Goal: Task Accomplishment & Management: Manage account settings

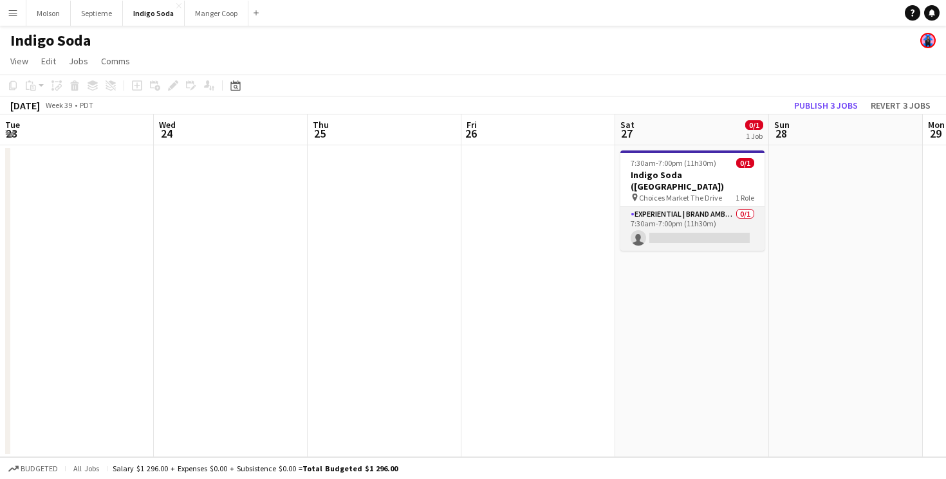
scroll to position [0, 283]
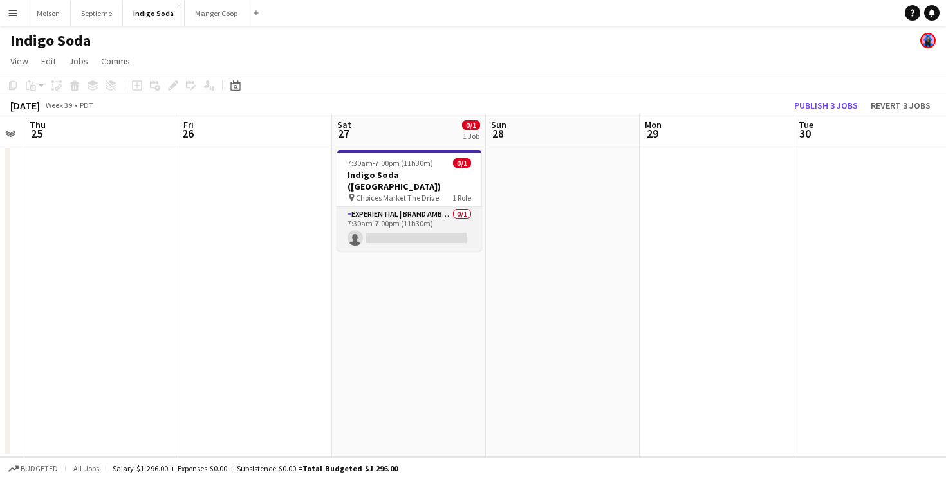
click at [406, 223] on app-card-role "Experiential | Brand Ambassador 0/1 7:30am-7:00pm (11h30m) single-neutral-actio…" at bounding box center [409, 229] width 144 height 44
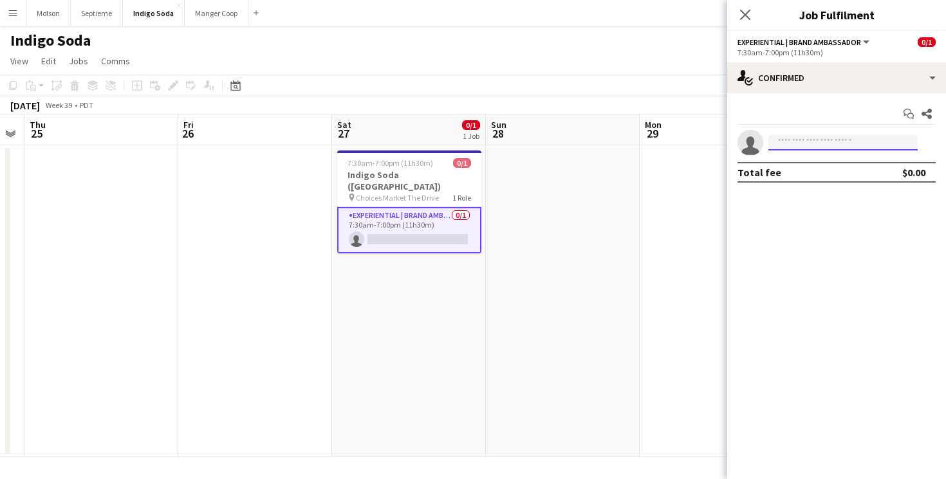
click at [802, 145] on input at bounding box center [842, 142] width 149 height 15
type input "****"
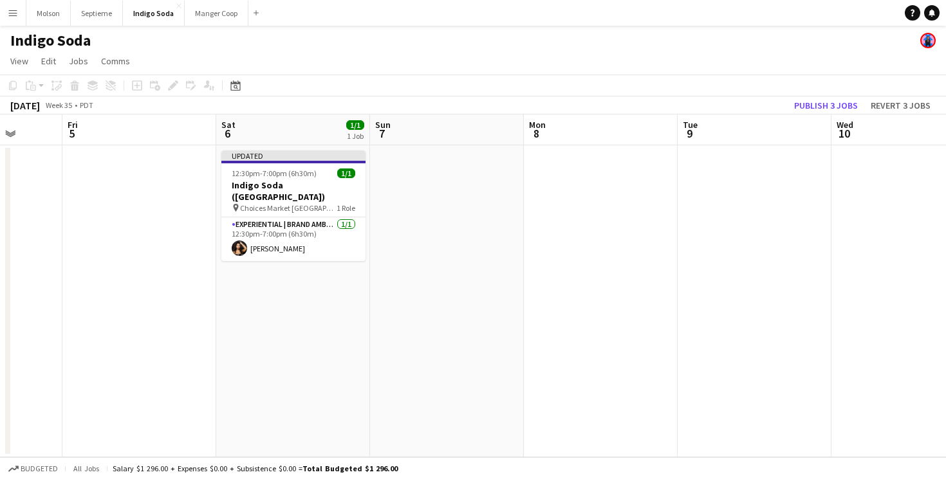
scroll to position [0, 525]
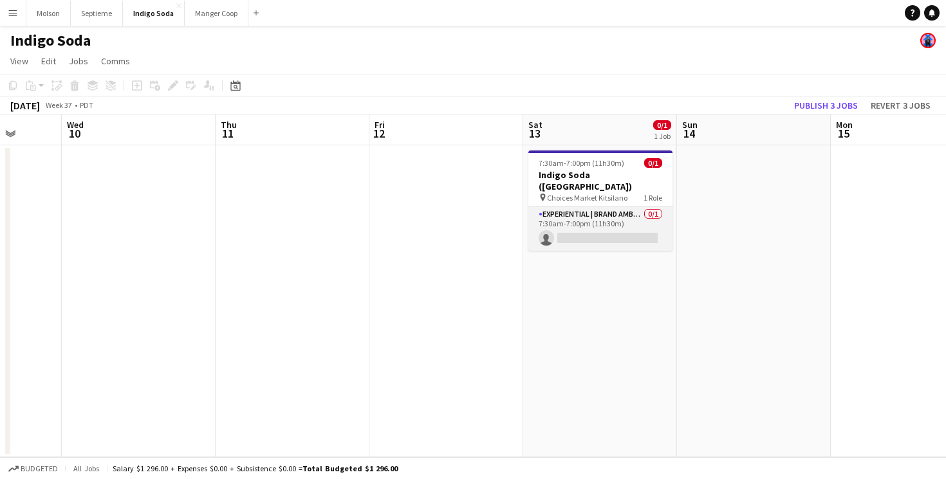
click at [605, 226] on app-card-role "Experiential | Brand Ambassador 0/1 7:30am-7:00pm (11h30m) single-neutral-actio…" at bounding box center [600, 229] width 144 height 44
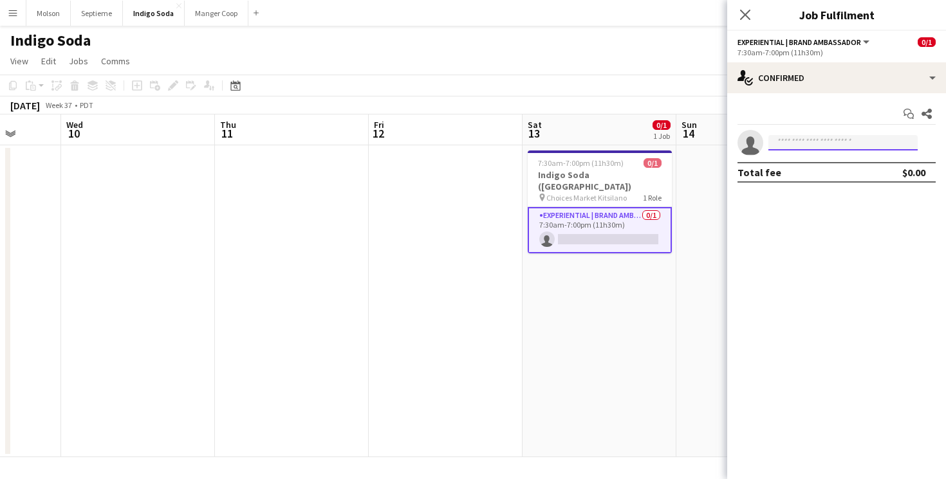
click at [810, 142] on input at bounding box center [842, 142] width 149 height 15
click at [871, 141] on input "****" at bounding box center [842, 142] width 149 height 15
type input "****"
click at [932, 114] on app-icon "Share" at bounding box center [927, 114] width 18 height 18
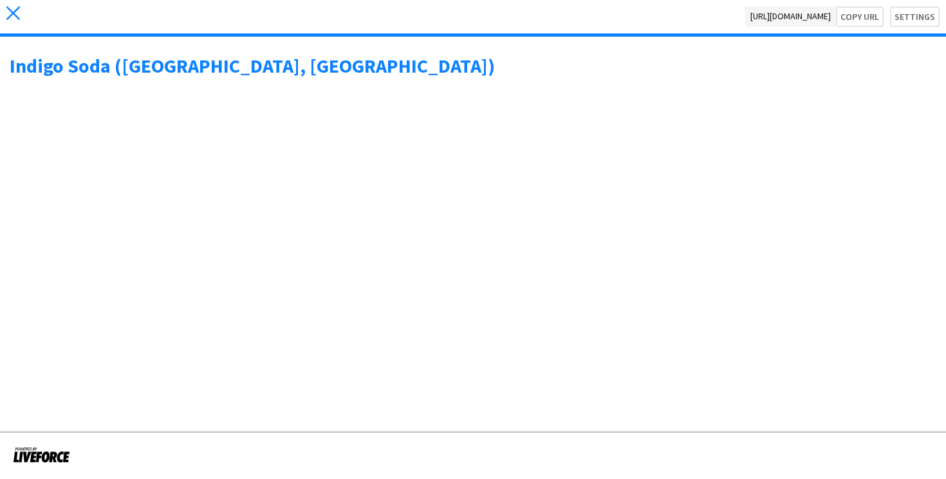
click at [12, 17] on icon "close" at bounding box center [13, 13] width 14 height 14
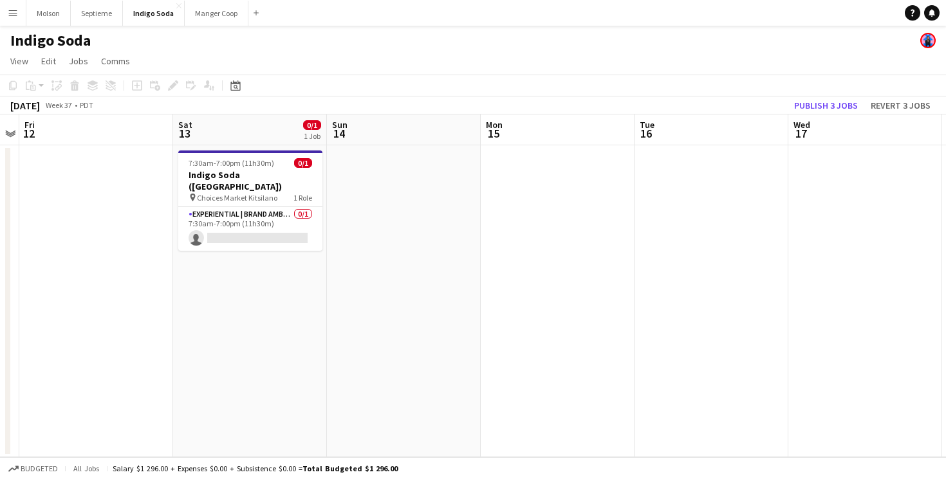
scroll to position [0, 263]
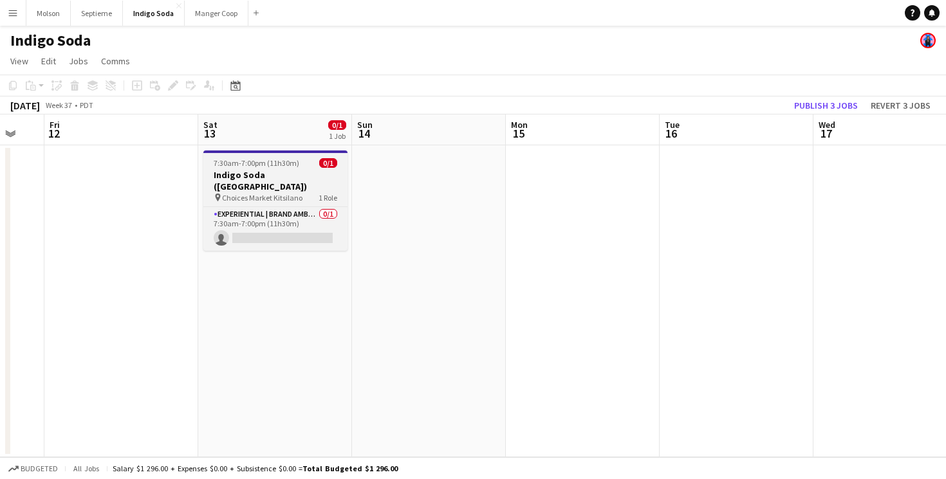
click at [306, 173] on h3 "Indigo Soda ([GEOGRAPHIC_DATA])" at bounding box center [275, 180] width 144 height 23
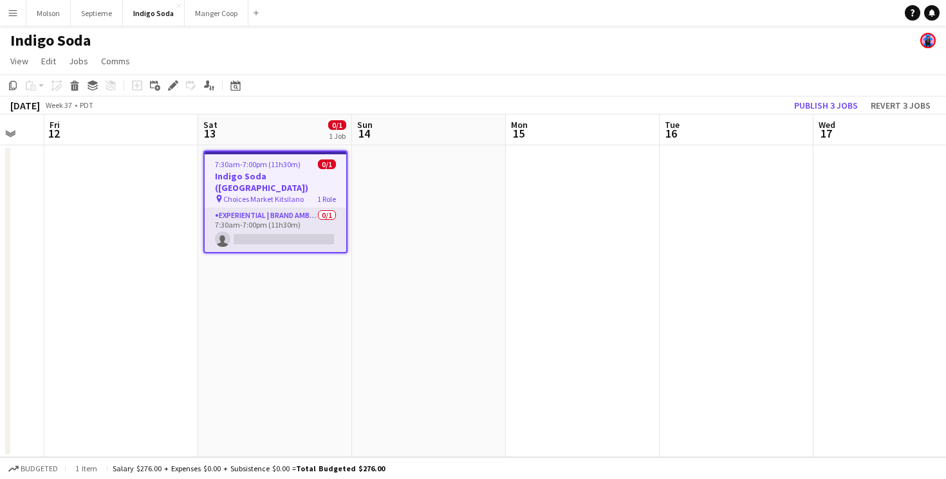
click at [289, 217] on app-card-role "Experiential | Brand Ambassador 0/1 7:30am-7:00pm (11h30m) single-neutral-actio…" at bounding box center [276, 231] width 142 height 44
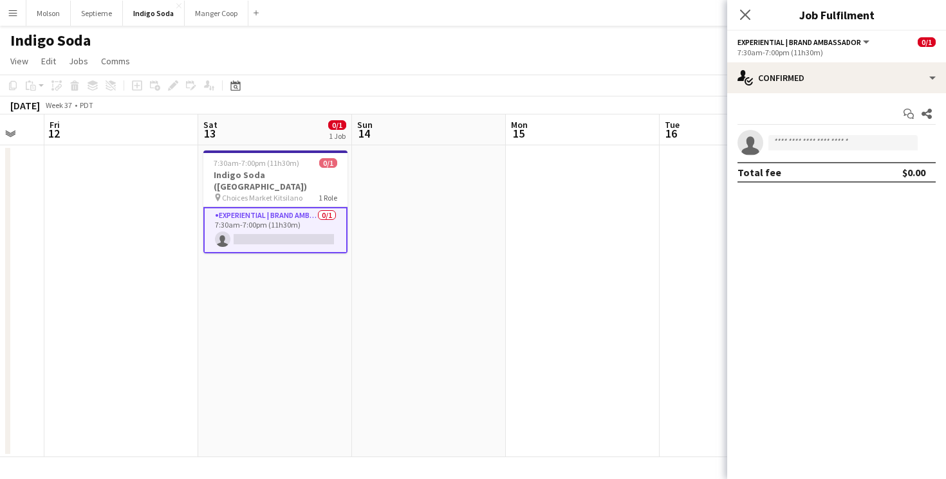
click at [751, 142] on icon at bounding box center [750, 146] width 18 height 18
click at [846, 147] on input at bounding box center [842, 142] width 149 height 15
click at [649, 182] on app-date-cell at bounding box center [583, 301] width 154 height 312
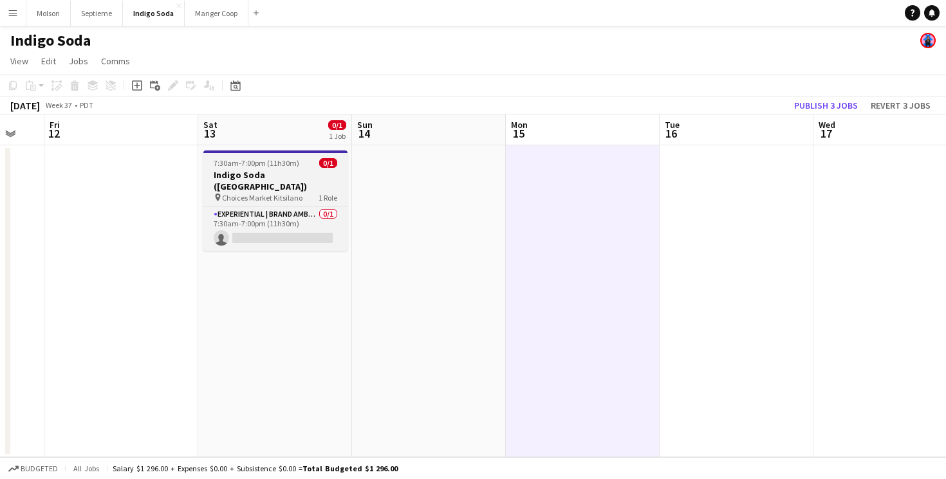
click at [322, 157] on app-job-card "7:30am-7:00pm (11h30m) 0/1 Indigo Soda ([GEOGRAPHIC_DATA]) pin Choices Market K…" at bounding box center [275, 201] width 144 height 100
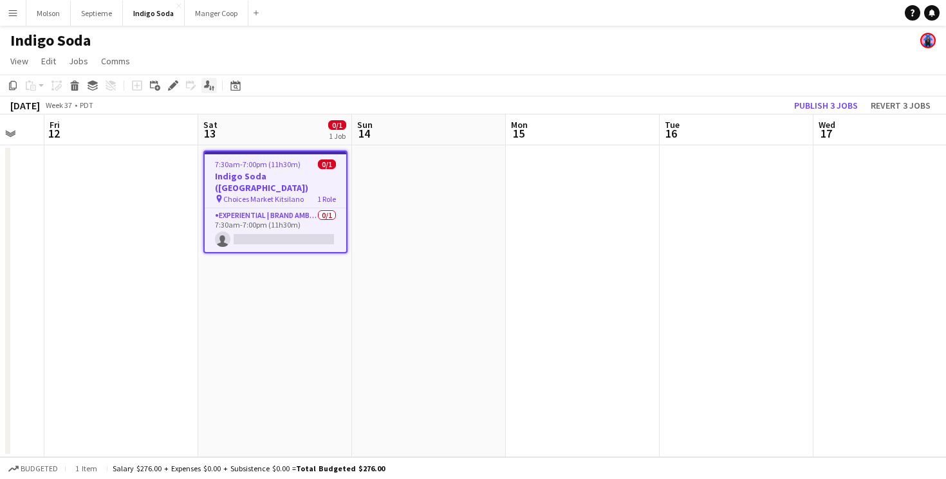
click at [210, 86] on icon "Applicants" at bounding box center [209, 85] width 10 height 10
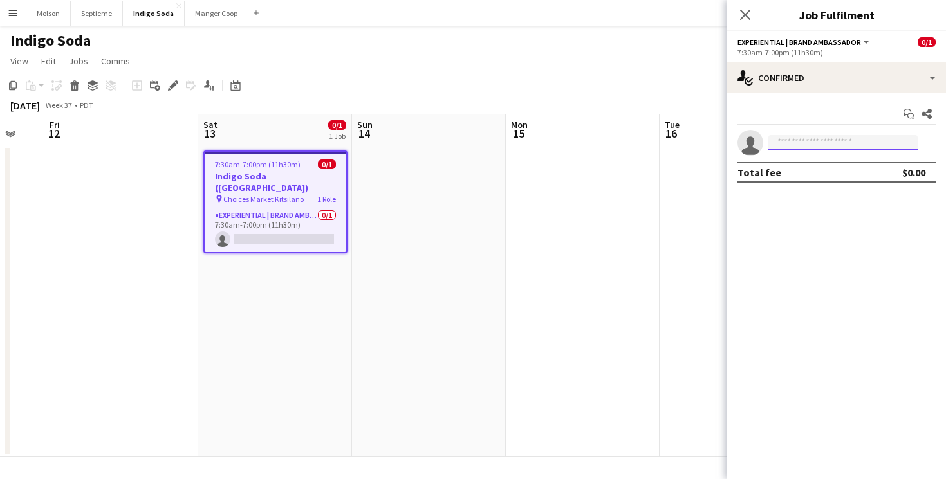
click at [814, 149] on input at bounding box center [842, 142] width 149 height 15
click at [909, 113] on icon at bounding box center [910, 116] width 6 height 6
click at [836, 151] on app-invite-slot "single-neutral-actions" at bounding box center [836, 143] width 219 height 26
click at [836, 142] on input at bounding box center [842, 142] width 149 height 15
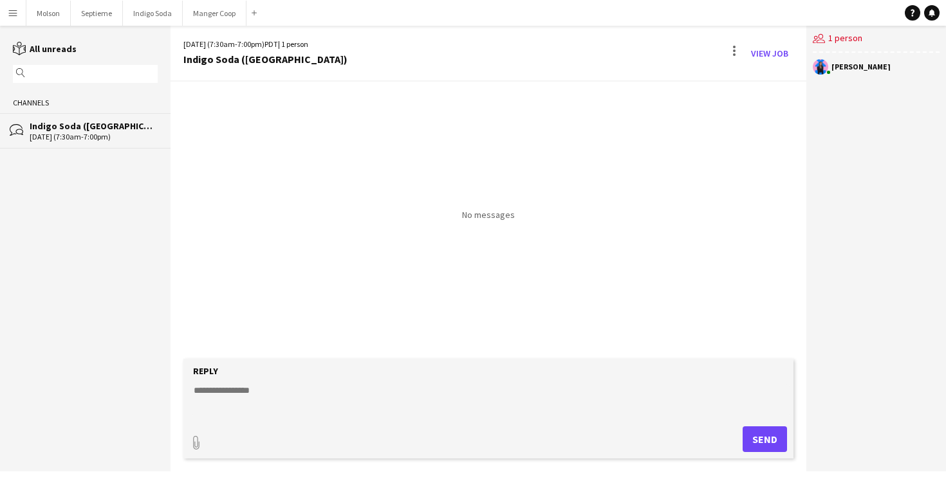
click at [71, 128] on div "Indigo Soda ([GEOGRAPHIC_DATA])" at bounding box center [94, 126] width 128 height 12
click at [682, 152] on div "No messages" at bounding box center [489, 151] width 636 height 139
click at [830, 37] on div "users2 1 person" at bounding box center [876, 39] width 127 height 27
click at [737, 52] on div at bounding box center [734, 53] width 15 height 21
click at [694, 184] on div at bounding box center [473, 239] width 946 height 479
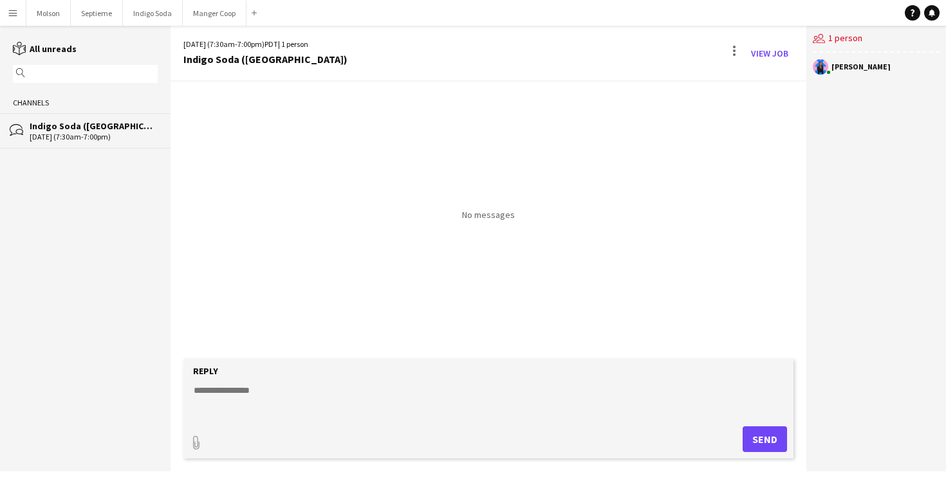
click at [11, 12] on app-icon "Menu" at bounding box center [13, 13] width 10 height 10
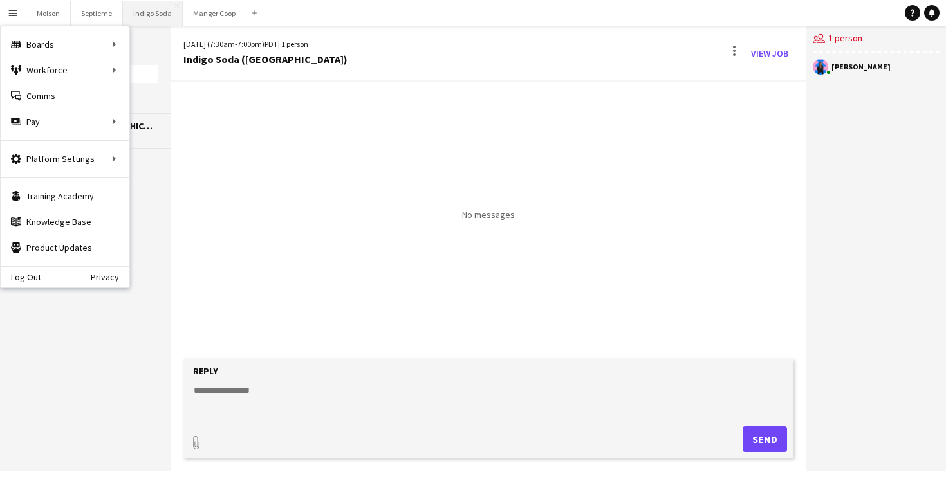
click at [158, 15] on button "Indigo Soda Close" at bounding box center [153, 13] width 60 height 25
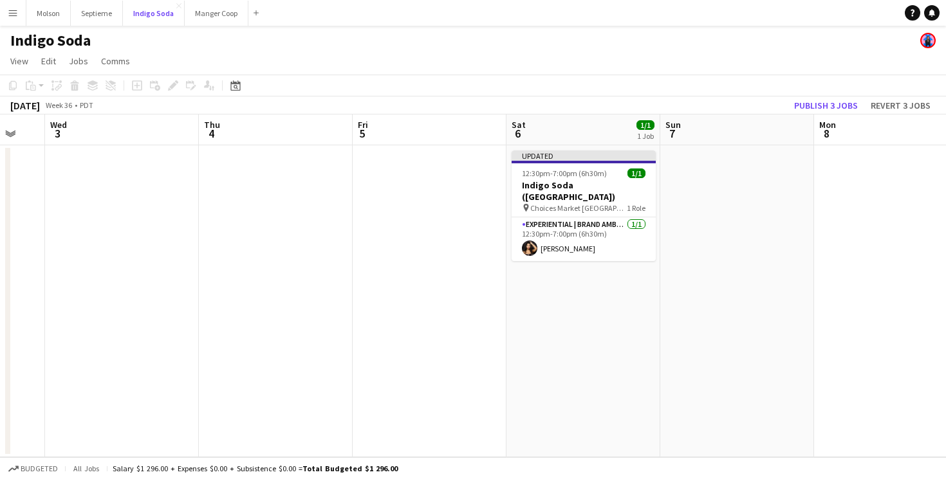
scroll to position [0, 431]
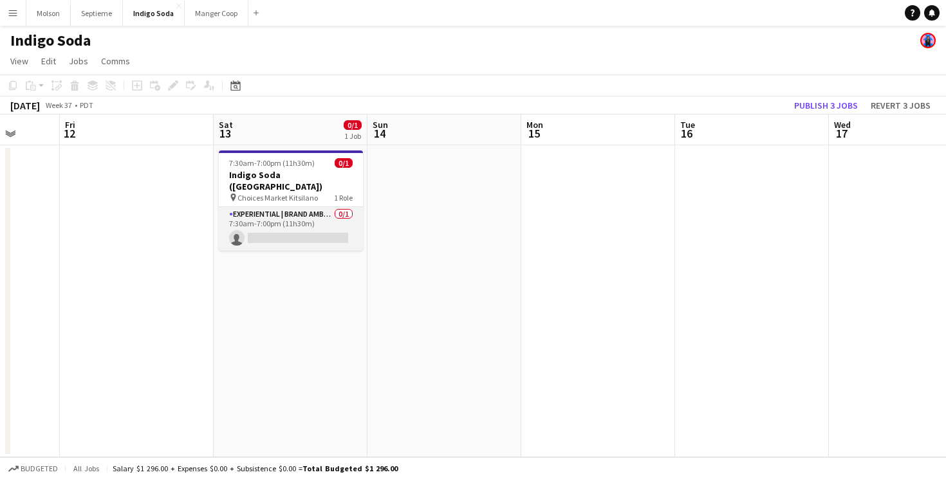
click at [328, 225] on app-card-role "Experiential | Brand Ambassador 0/1 7:30am-7:00pm (11h30m) single-neutral-actio…" at bounding box center [291, 229] width 144 height 44
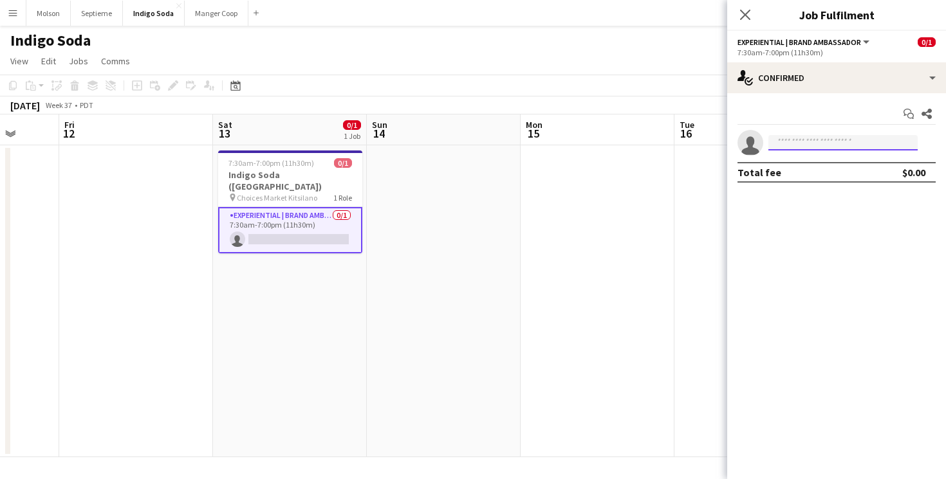
click at [778, 147] on input at bounding box center [842, 142] width 149 height 15
click at [754, 145] on icon "single-neutral-actions" at bounding box center [750, 145] width 26 height 29
click at [799, 145] on input at bounding box center [842, 142] width 149 height 15
type input "*******"
click at [865, 42] on button "Experiential | Brand Ambassador" at bounding box center [804, 42] width 134 height 10
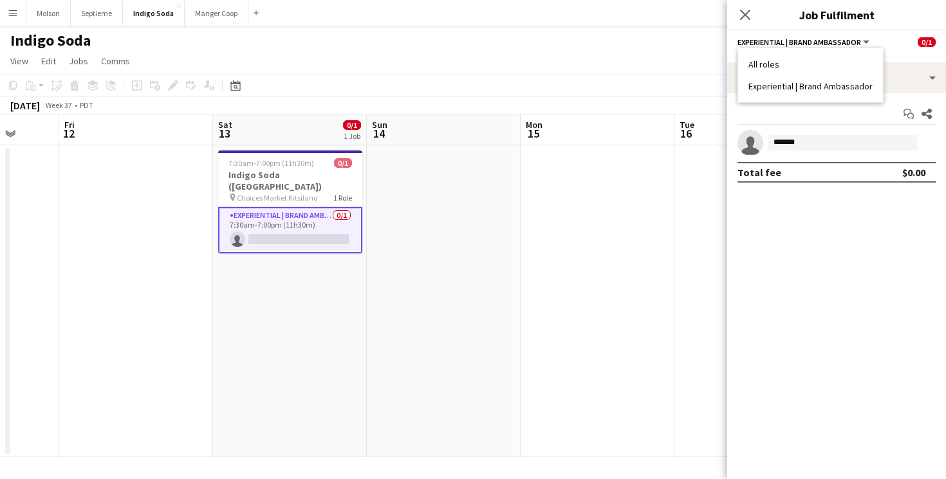
click at [831, 26] on div "Close pop-in Job Fulfilment" at bounding box center [836, 15] width 219 height 31
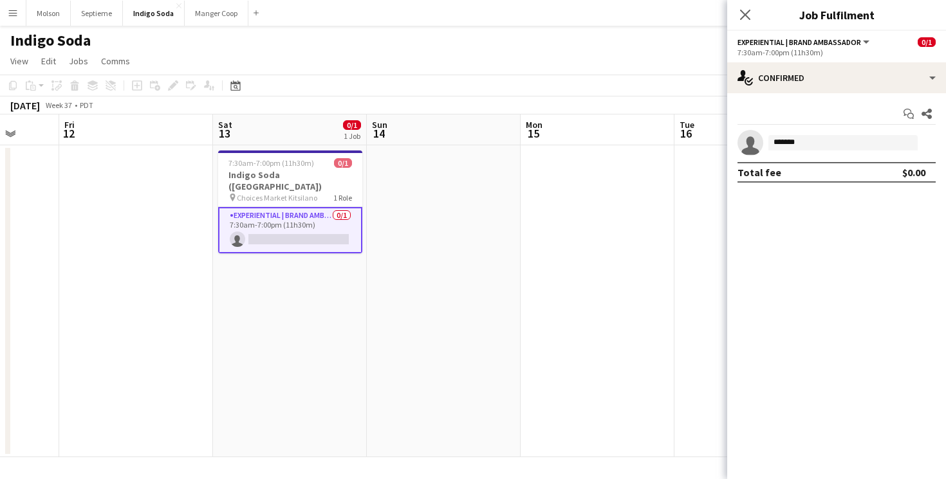
click at [830, 19] on h3 "Job Fulfilment" at bounding box center [836, 14] width 219 height 17
click at [277, 248] on app-date-cell "7:30am-7:00pm (11h30m) 0/1 Indigo Soda ([GEOGRAPHIC_DATA]) pin Choices Market K…" at bounding box center [290, 301] width 154 height 312
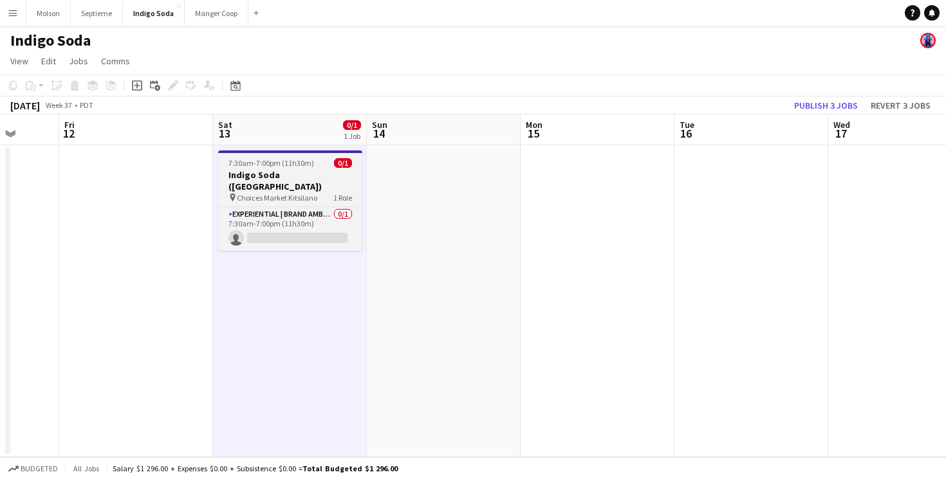
click at [279, 164] on span "7:30am-7:00pm (11h30m)" at bounding box center [271, 163] width 86 height 10
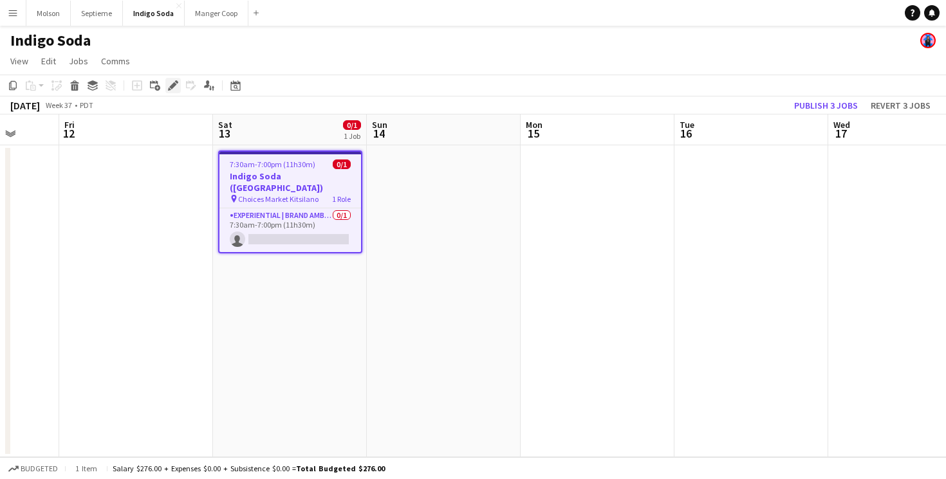
click at [168, 90] on icon at bounding box center [169, 89] width 3 height 3
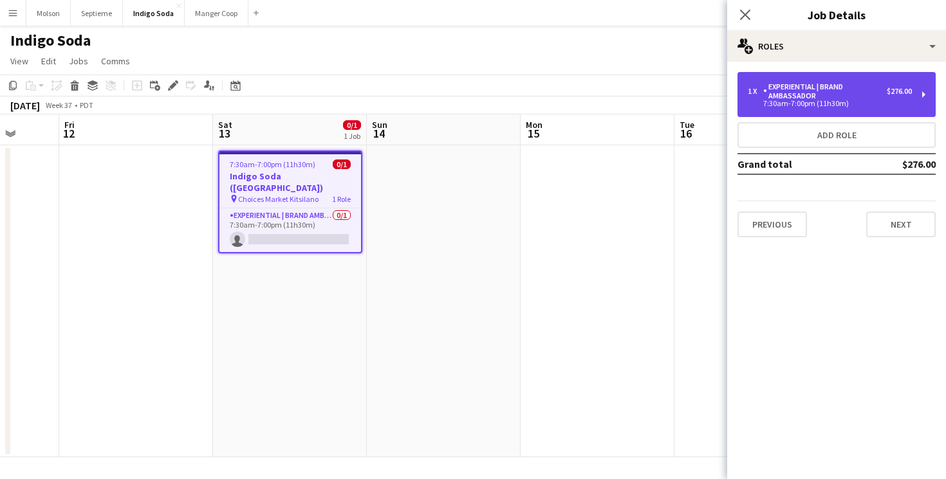
click at [820, 94] on div "Experiential | Brand Ambassador" at bounding box center [825, 91] width 124 height 18
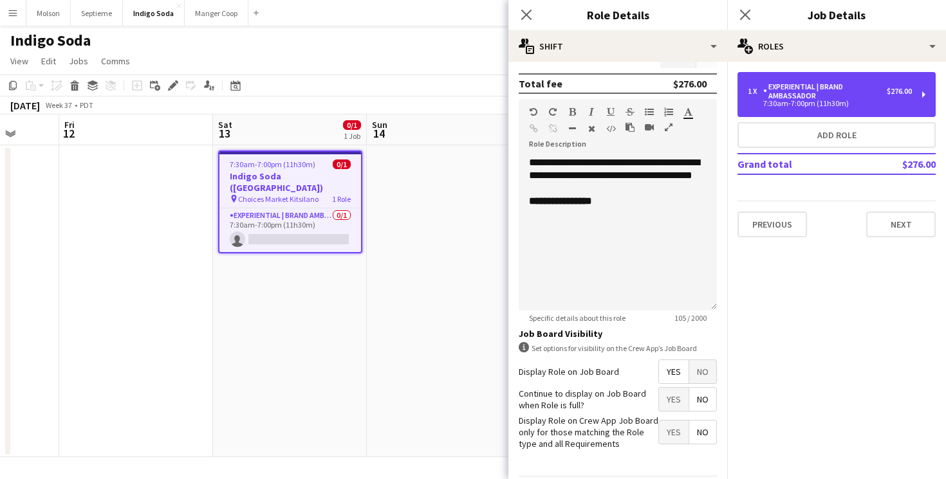
scroll to position [392, 0]
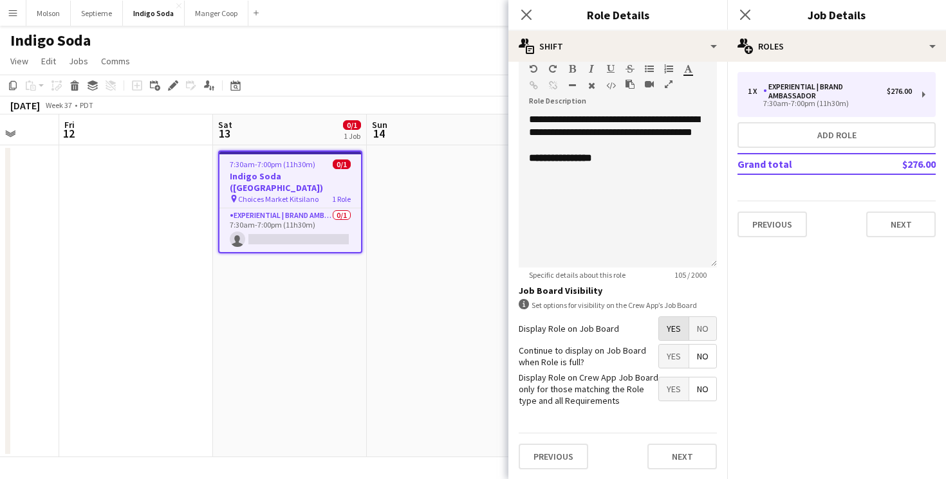
click at [678, 331] on span "Yes" at bounding box center [674, 328] width 30 height 23
click at [678, 390] on span "Yes" at bounding box center [674, 389] width 30 height 23
click at [676, 355] on span "Yes" at bounding box center [674, 356] width 30 height 23
click at [681, 456] on button "Next" at bounding box center [682, 457] width 70 height 26
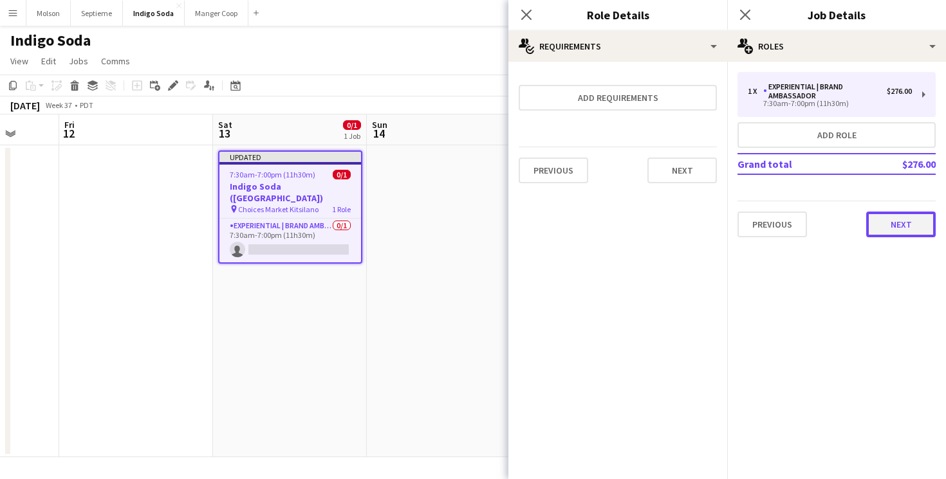
click at [905, 227] on button "Next" at bounding box center [901, 225] width 70 height 26
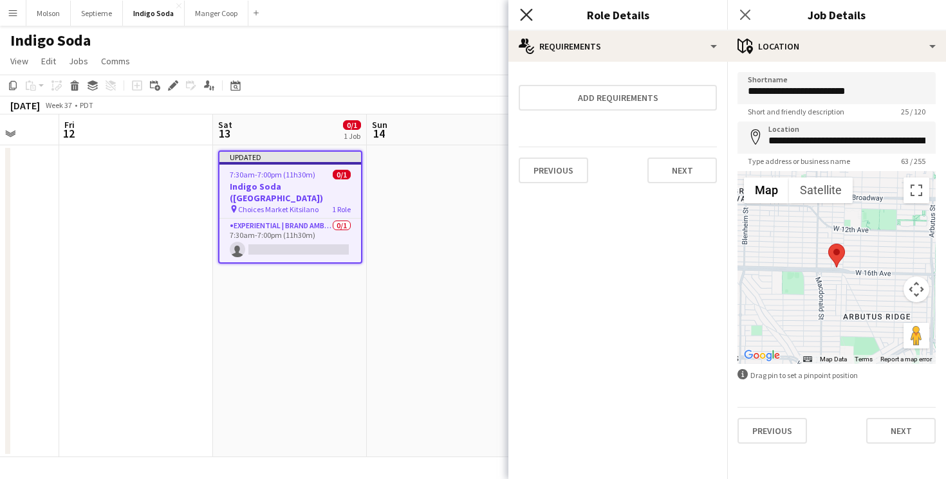
click at [528, 20] on icon "Close pop-in" at bounding box center [526, 14] width 12 height 12
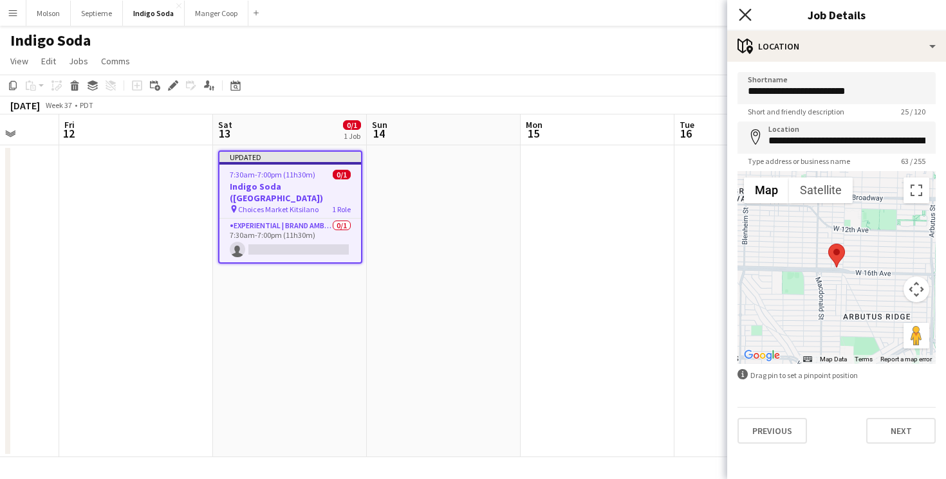
click at [745, 17] on icon "Close pop-in" at bounding box center [745, 14] width 12 height 12
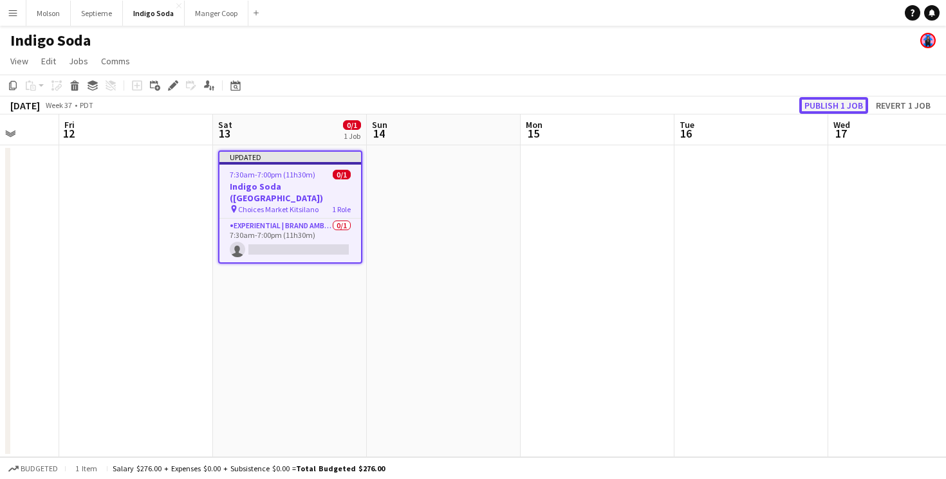
click at [837, 107] on button "Publish 1 job" at bounding box center [833, 105] width 69 height 17
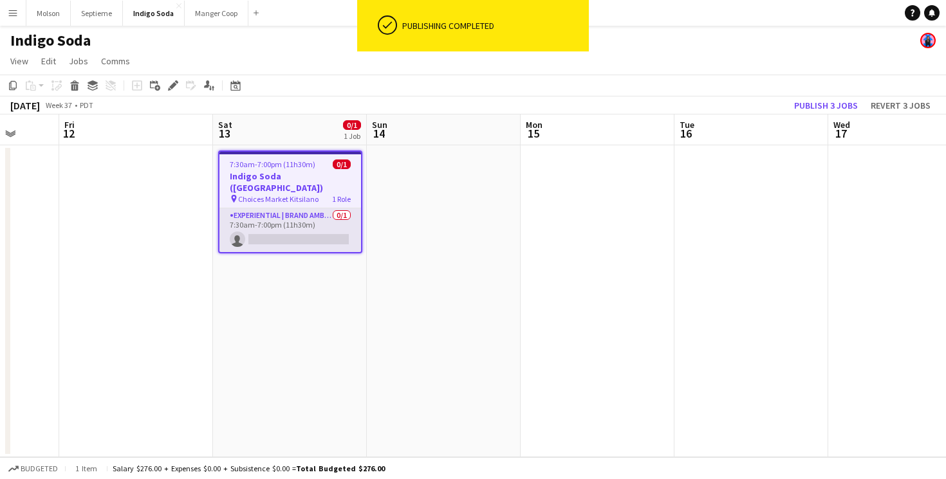
click at [290, 223] on app-card-role "Experiential | Brand Ambassador 0/1 7:30am-7:00pm (11h30m) single-neutral-actio…" at bounding box center [290, 231] width 142 height 44
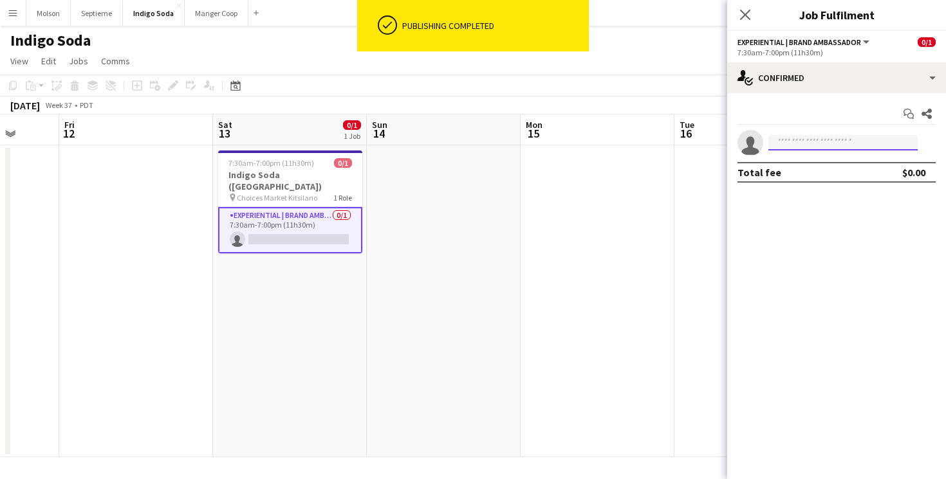
click at [776, 144] on input at bounding box center [842, 142] width 149 height 15
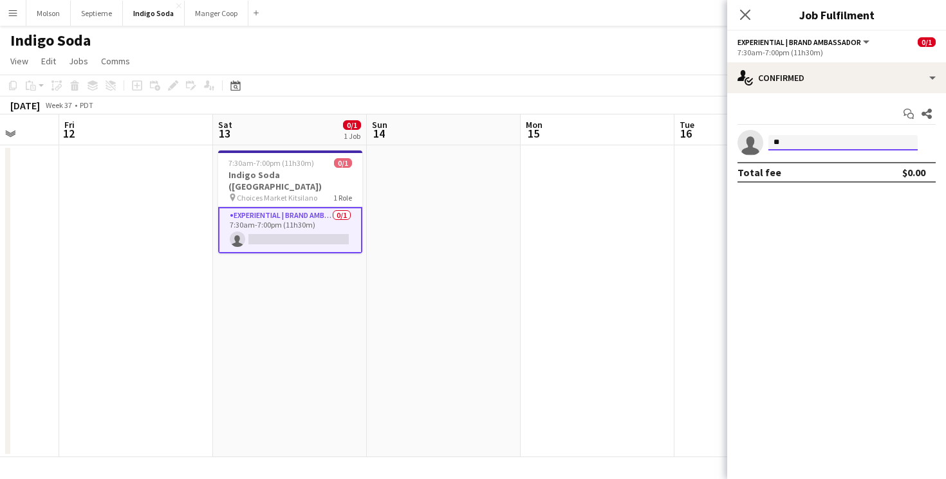
type input "*"
click at [618, 254] on app-date-cell at bounding box center [598, 301] width 154 height 312
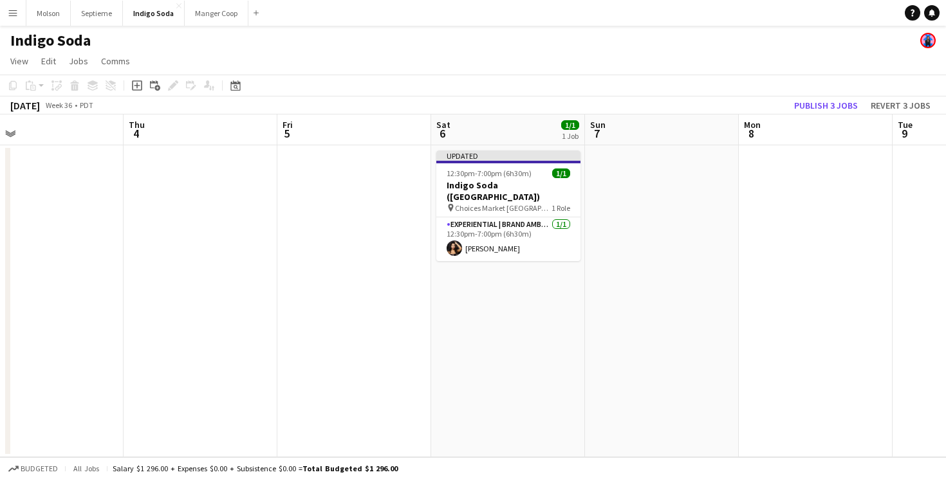
scroll to position [0, 316]
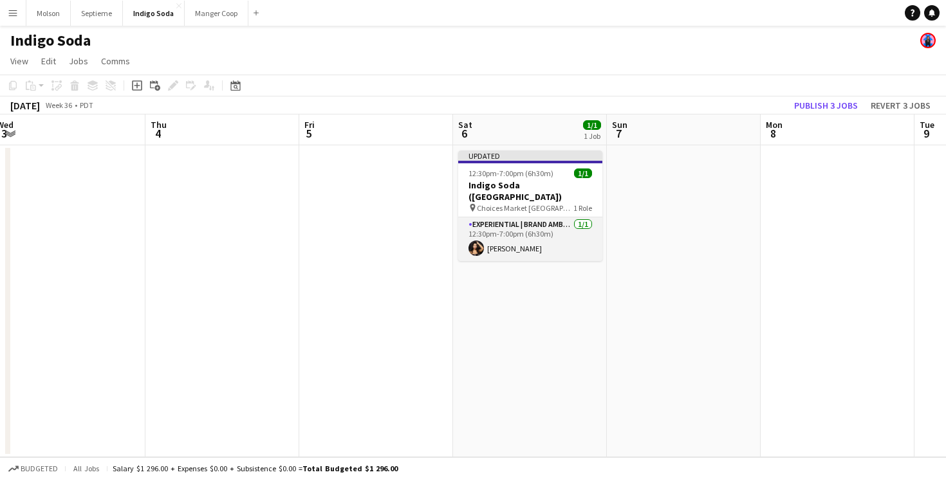
click at [508, 231] on app-card-role "Experiential | Brand Ambassador [DATE] 12:30pm-7:00pm (6h30m) [PERSON_NAME]" at bounding box center [530, 240] width 144 height 44
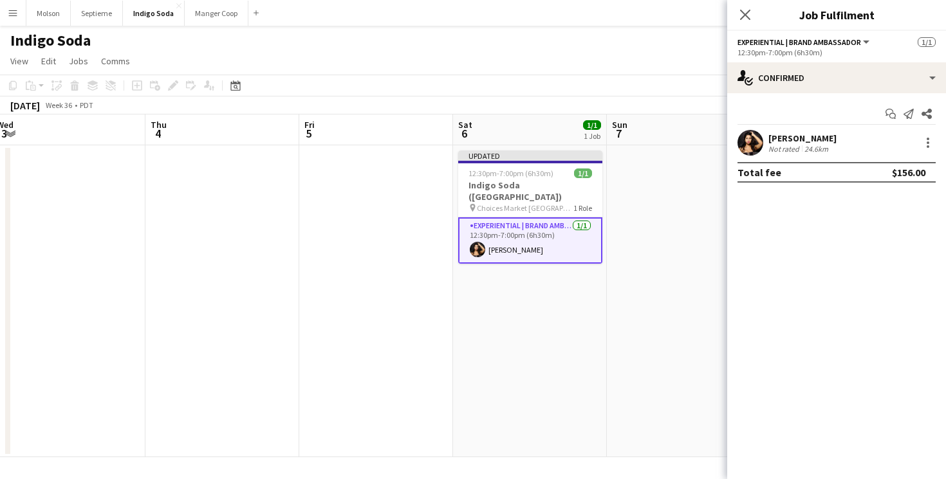
click at [852, 133] on div "[PERSON_NAME] rated 24.6km" at bounding box center [836, 143] width 219 height 26
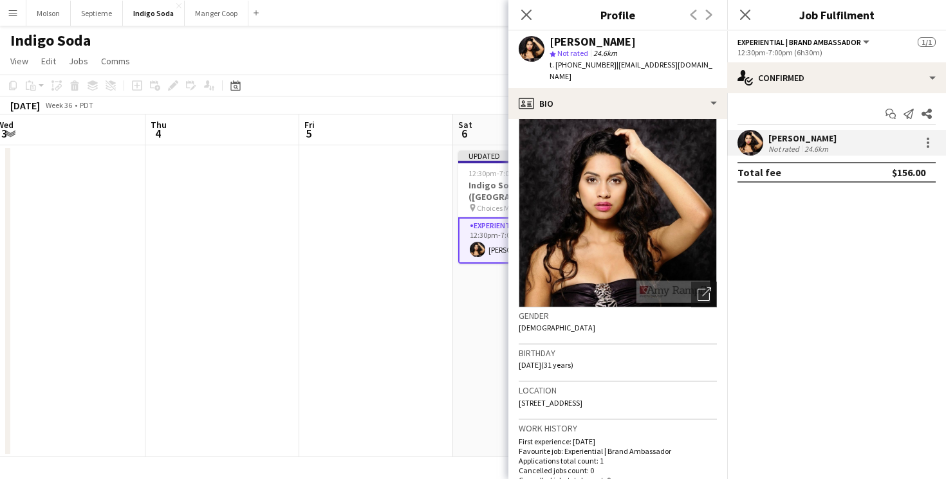
scroll to position [0, 0]
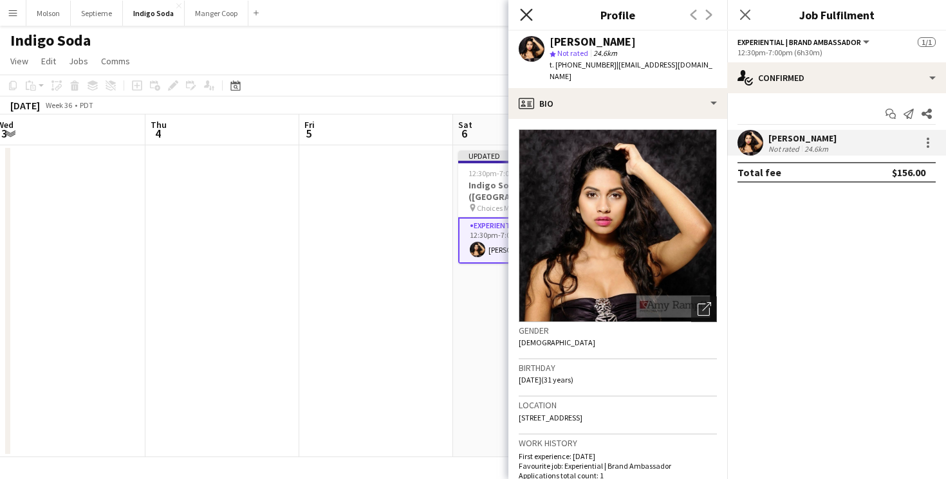
click at [530, 14] on icon "Close pop-in" at bounding box center [526, 14] width 12 height 12
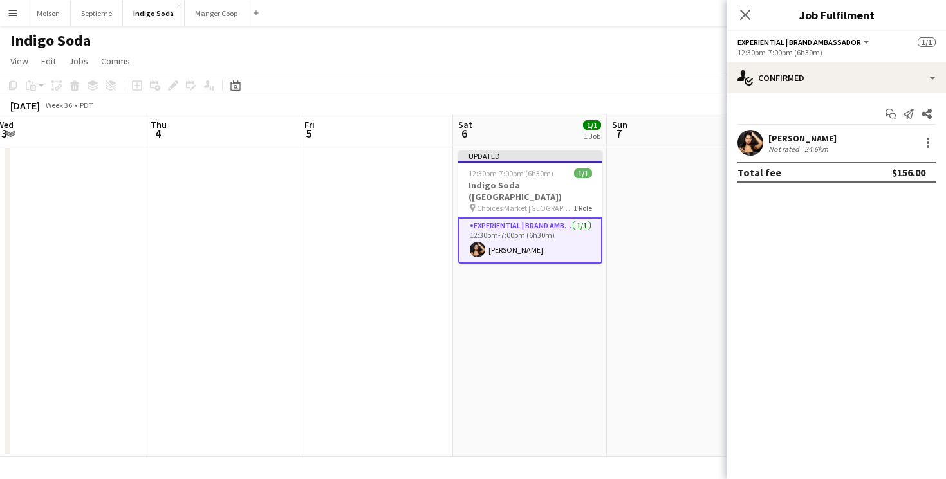
click at [843, 14] on h3 "Job Fulfilment" at bounding box center [836, 14] width 219 height 17
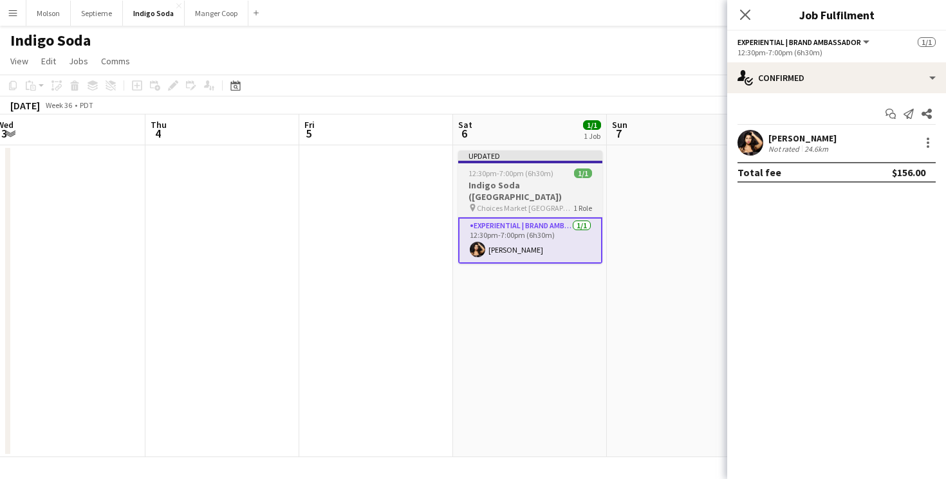
click at [532, 154] on div "Updated" at bounding box center [530, 156] width 144 height 10
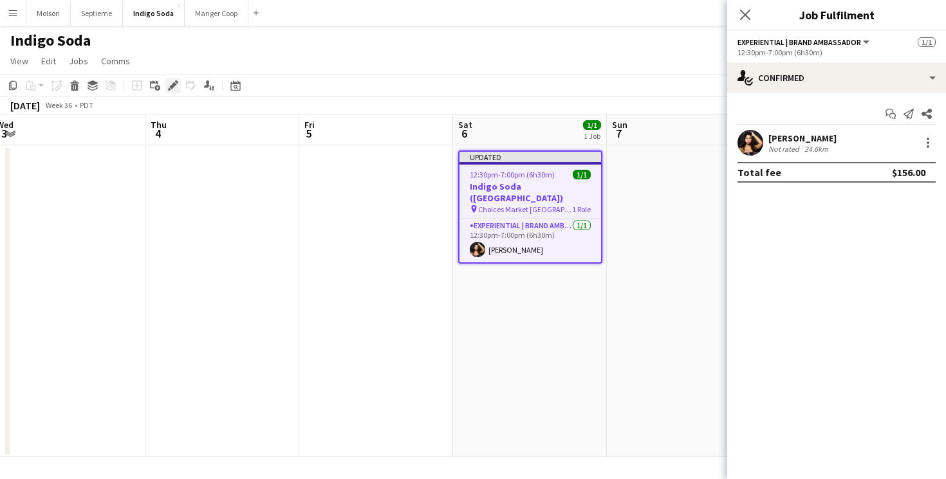
click at [169, 85] on icon "Edit" at bounding box center [173, 85] width 10 height 10
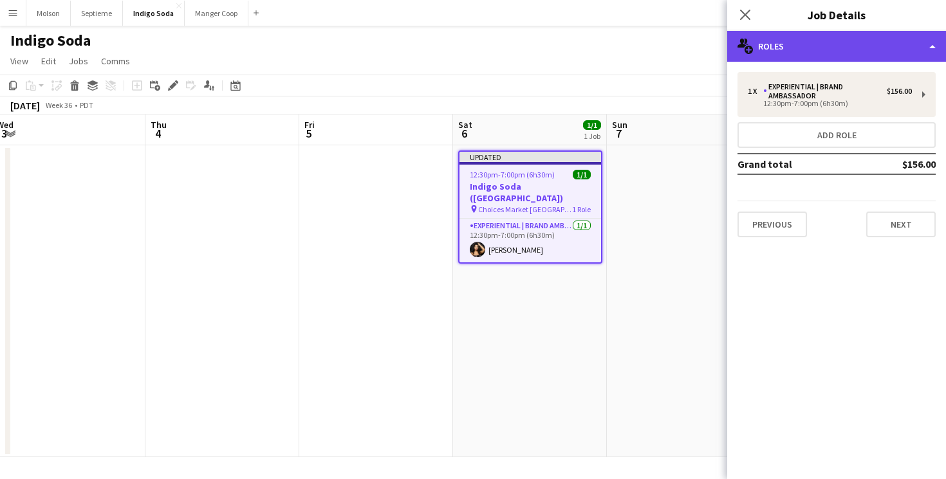
click at [826, 57] on div "multiple-users-add Roles" at bounding box center [836, 46] width 219 height 31
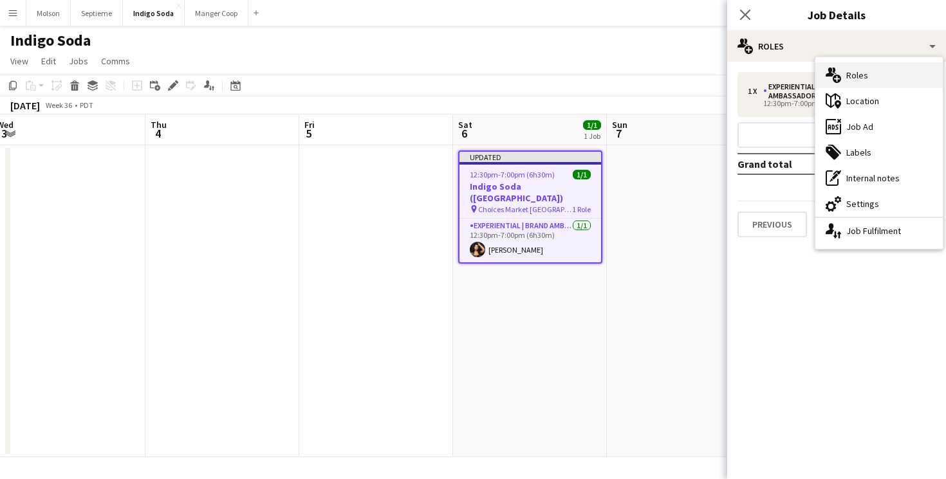
click at [865, 74] on div "multiple-users-add Roles" at bounding box center [878, 75] width 127 height 26
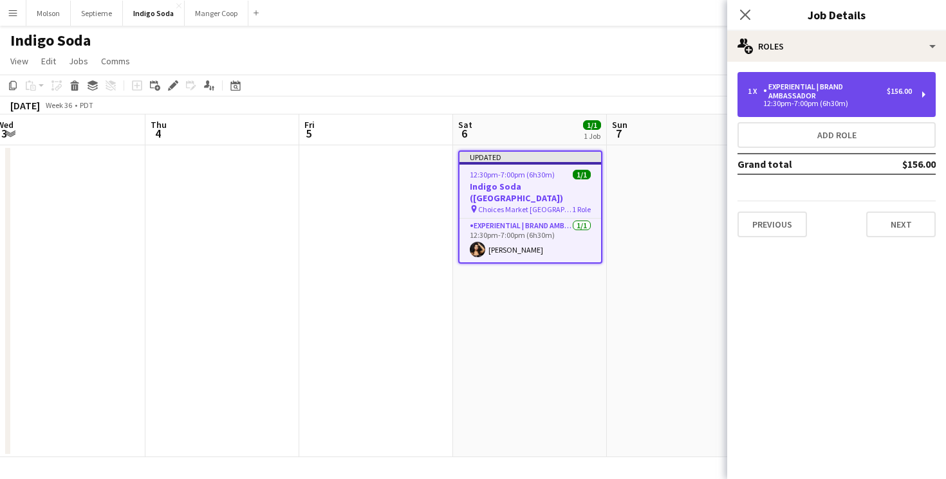
click at [774, 86] on div "Experiential | Brand Ambassador" at bounding box center [825, 91] width 124 height 18
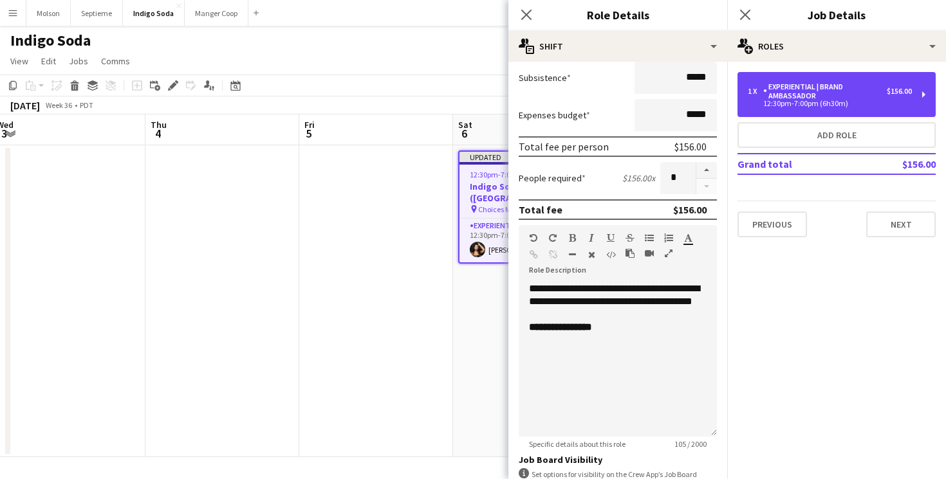
scroll to position [392, 0]
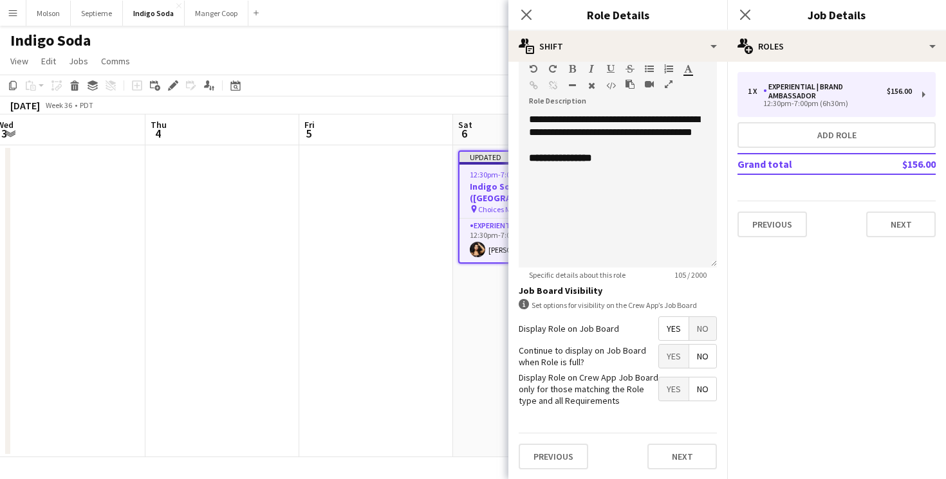
click at [390, 178] on app-date-cell at bounding box center [376, 301] width 154 height 312
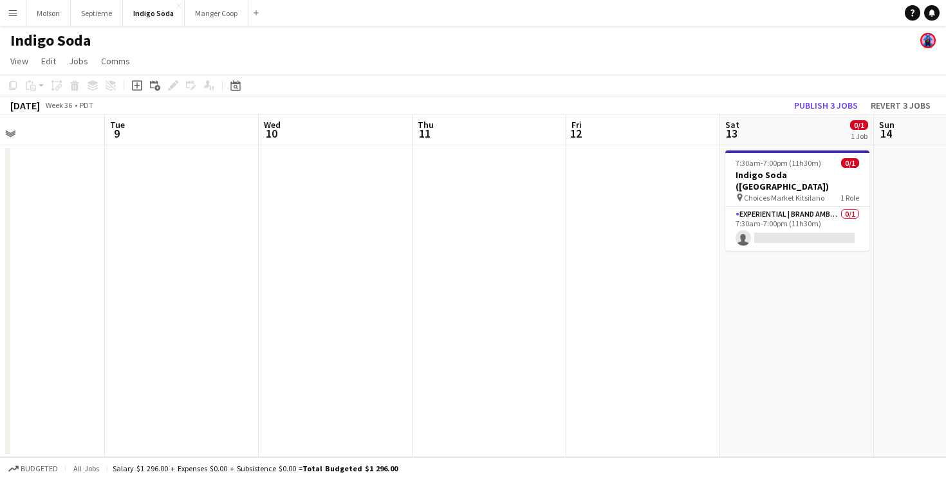
scroll to position [0, 641]
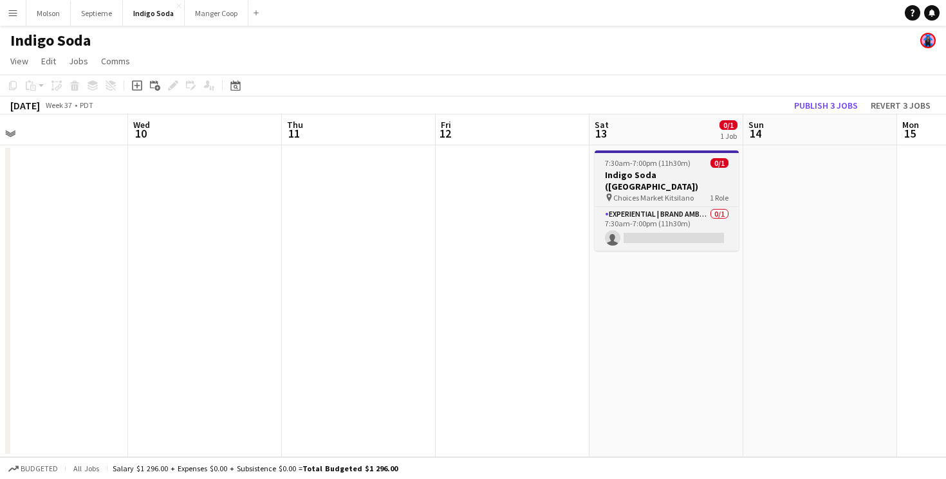
click at [674, 170] on h3 "Indigo Soda ([GEOGRAPHIC_DATA])" at bounding box center [667, 180] width 144 height 23
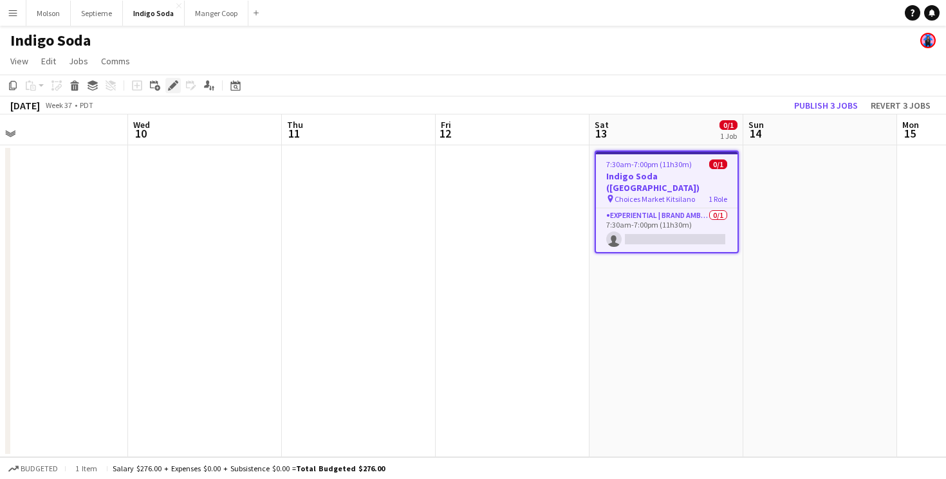
click at [171, 84] on icon "Edit" at bounding box center [173, 85] width 10 height 10
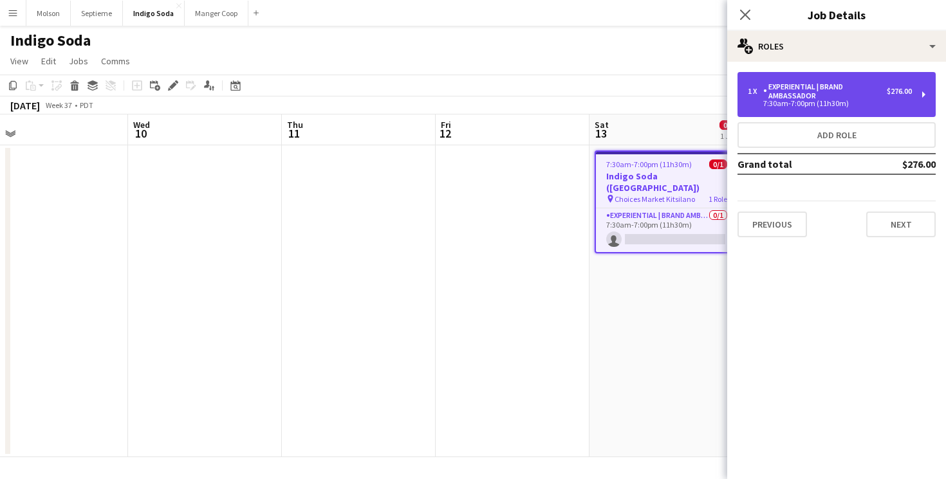
click at [871, 97] on div "Experiential | Brand Ambassador" at bounding box center [825, 91] width 124 height 18
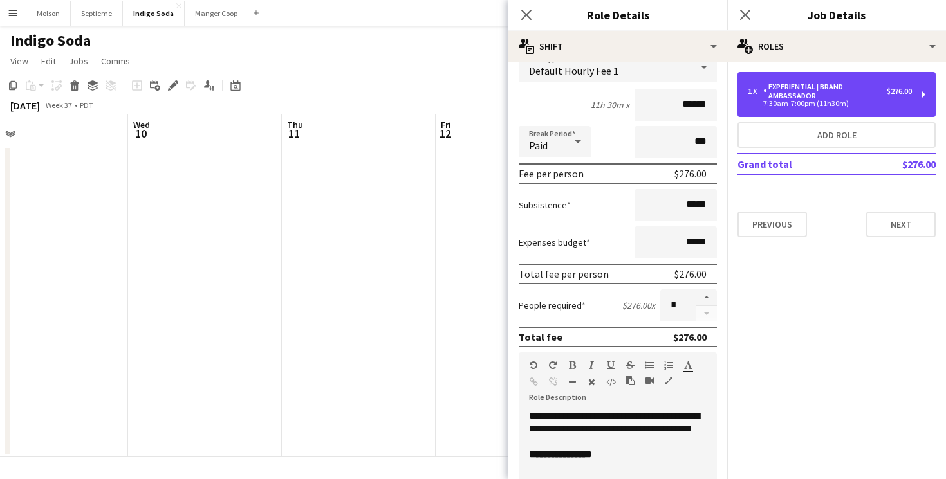
scroll to position [392, 0]
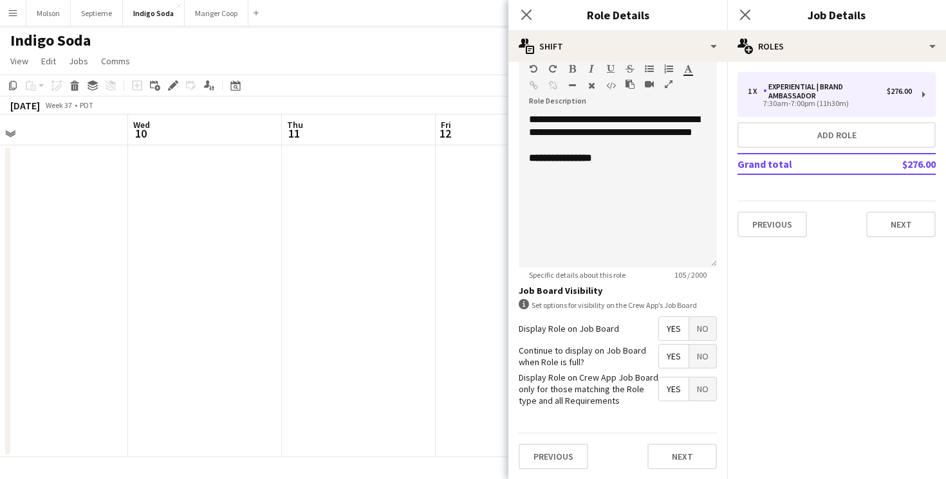
click at [694, 357] on span "No" at bounding box center [702, 356] width 27 height 23
click at [694, 391] on span "No" at bounding box center [702, 389] width 27 height 23
click at [674, 454] on button "Next" at bounding box center [682, 457] width 70 height 26
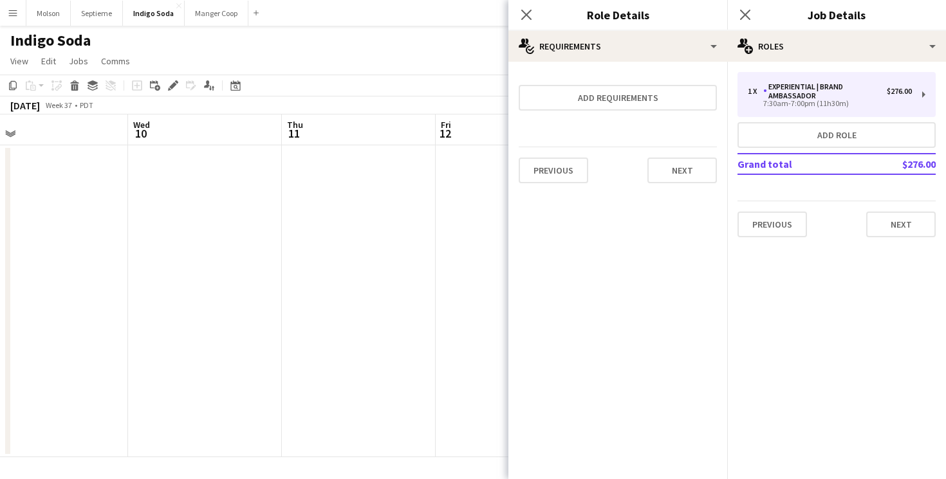
scroll to position [0, 0]
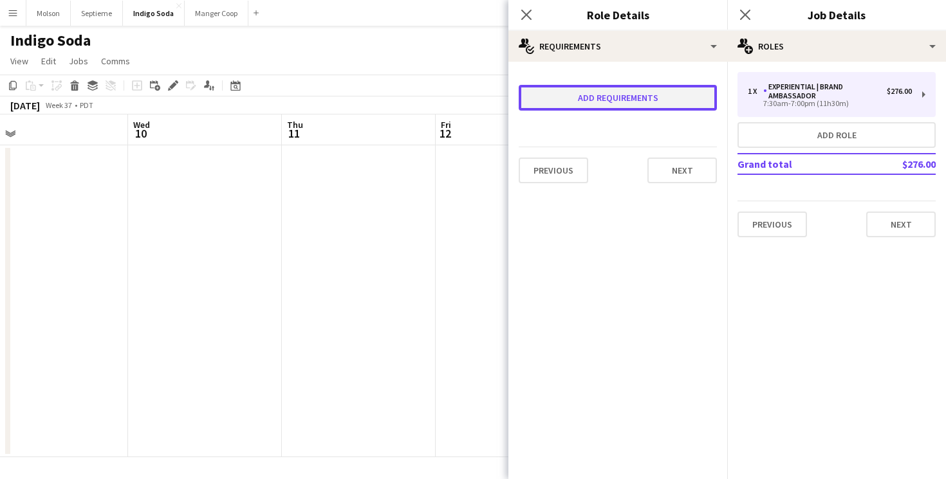
click at [655, 105] on button "Add requirements" at bounding box center [618, 98] width 198 height 26
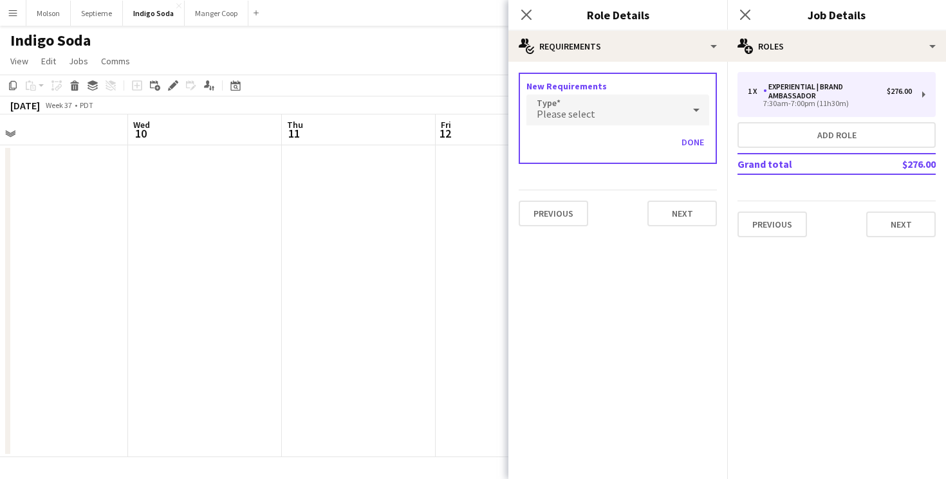
click at [655, 111] on div "Please select" at bounding box center [604, 110] width 157 height 31
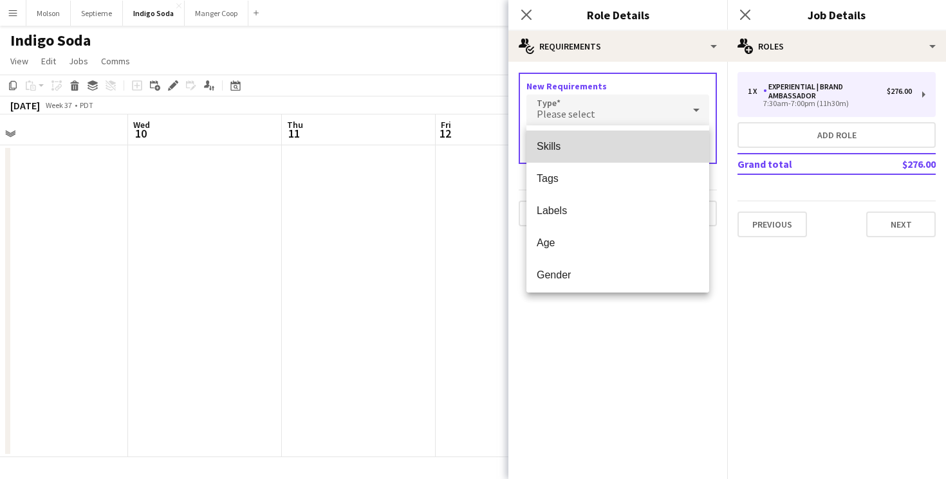
click at [631, 151] on span "Skills" at bounding box center [618, 146] width 162 height 12
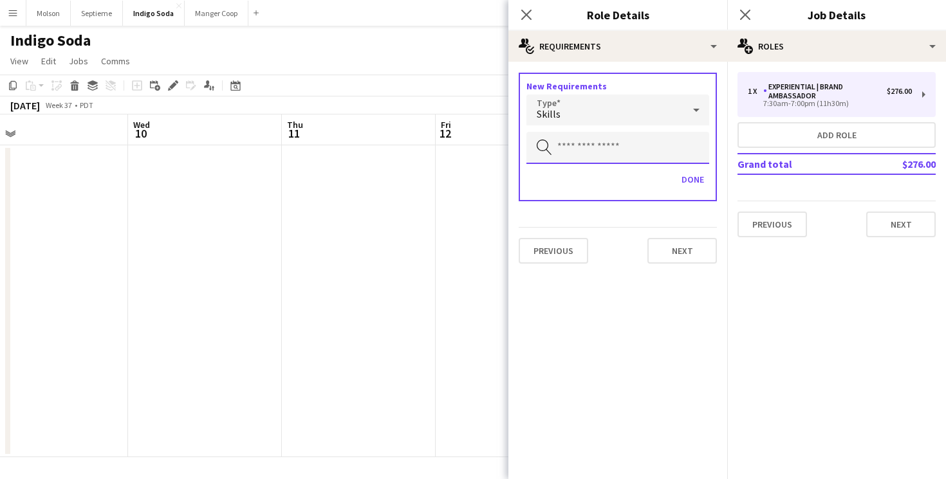
click at [628, 149] on input "text" at bounding box center [617, 148] width 183 height 32
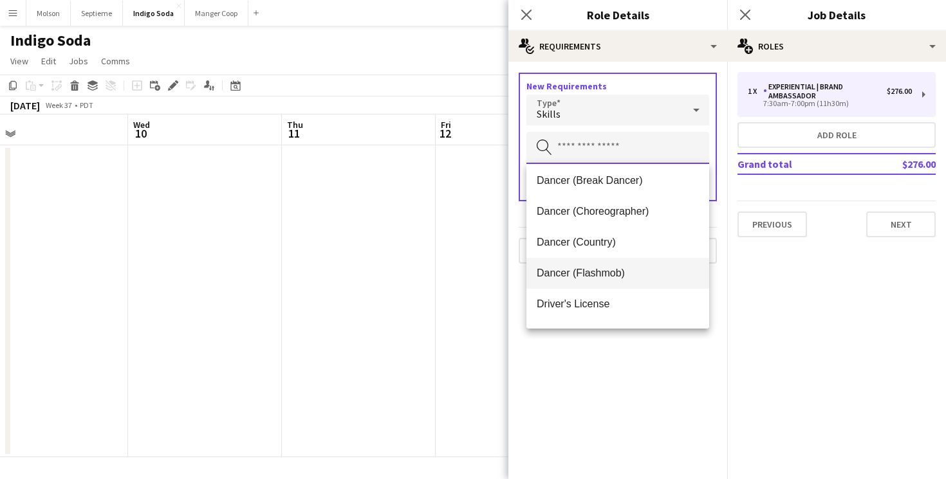
scroll to position [165, 0]
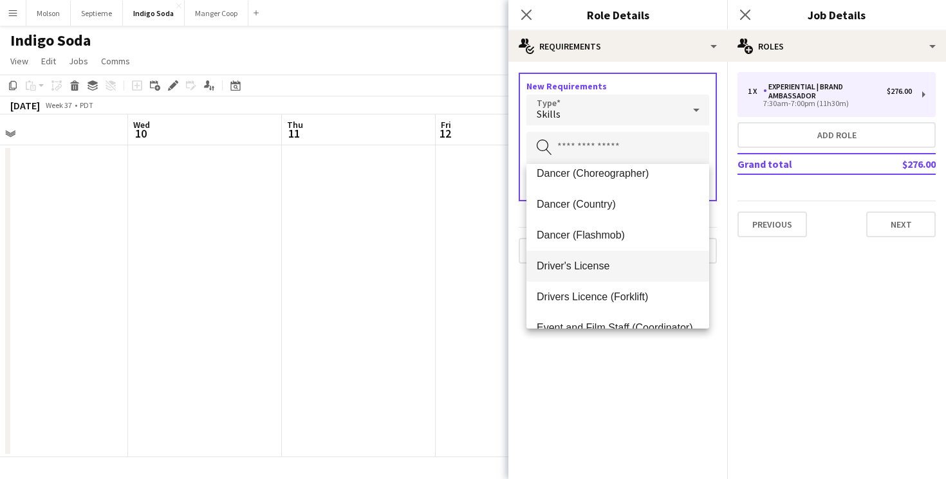
click at [624, 257] on mat-option "Driver's License" at bounding box center [617, 266] width 183 height 31
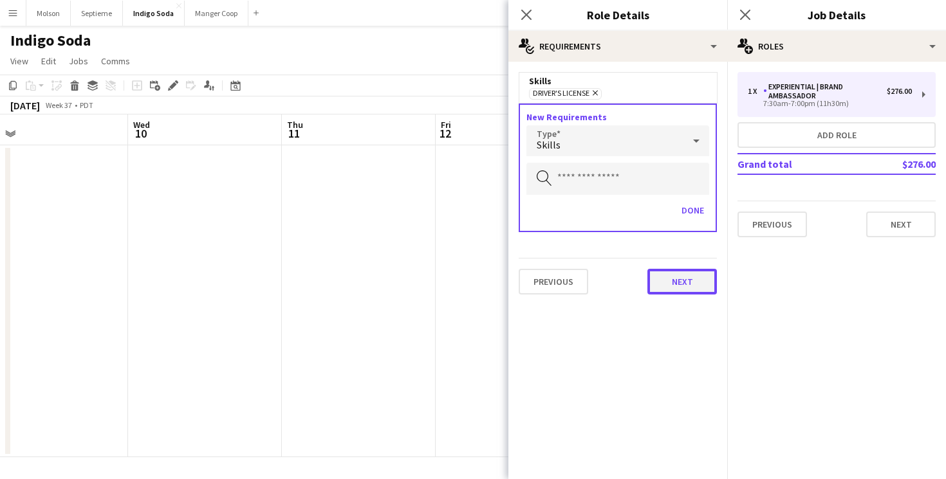
click at [680, 279] on button "Next" at bounding box center [682, 282] width 70 height 26
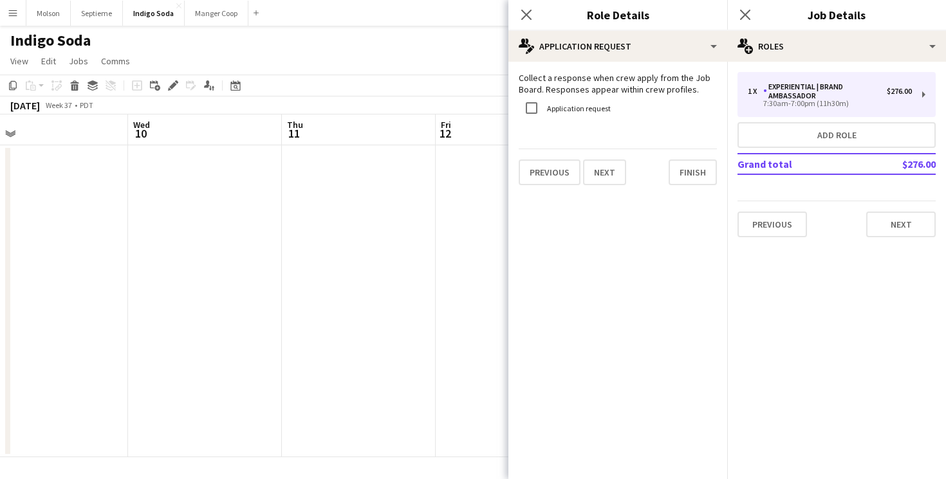
click at [573, 111] on label "Application request" at bounding box center [577, 109] width 66 height 10
click at [692, 174] on button "Finish" at bounding box center [693, 173] width 48 height 26
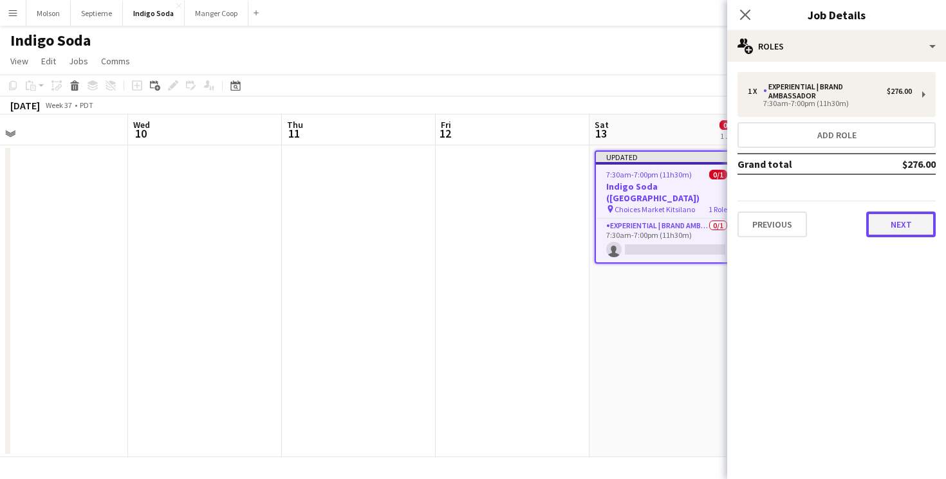
click at [893, 223] on button "Next" at bounding box center [901, 225] width 70 height 26
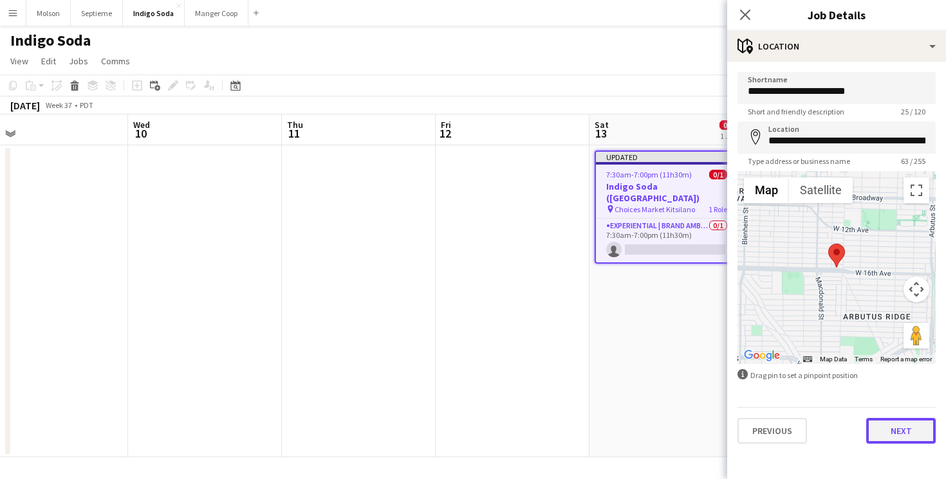
click at [901, 432] on button "Next" at bounding box center [901, 431] width 70 height 26
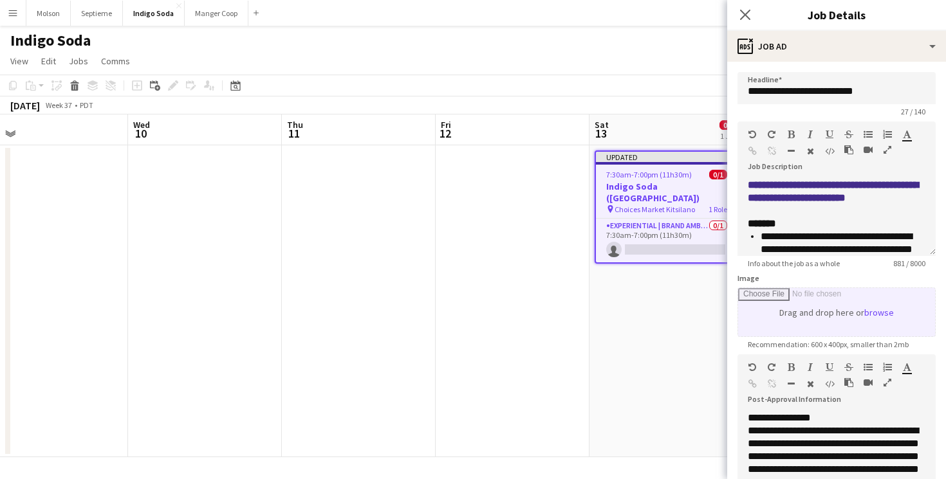
scroll to position [185, 0]
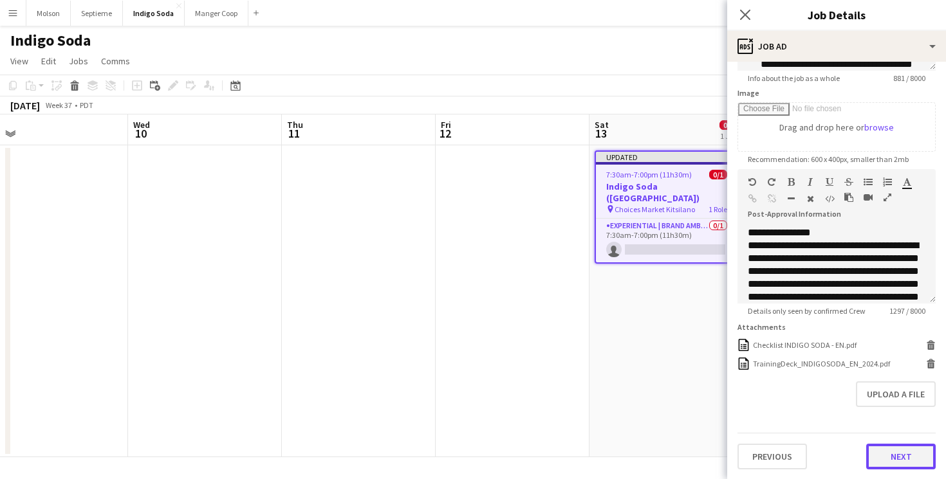
click at [899, 444] on button "Next" at bounding box center [901, 457] width 70 height 26
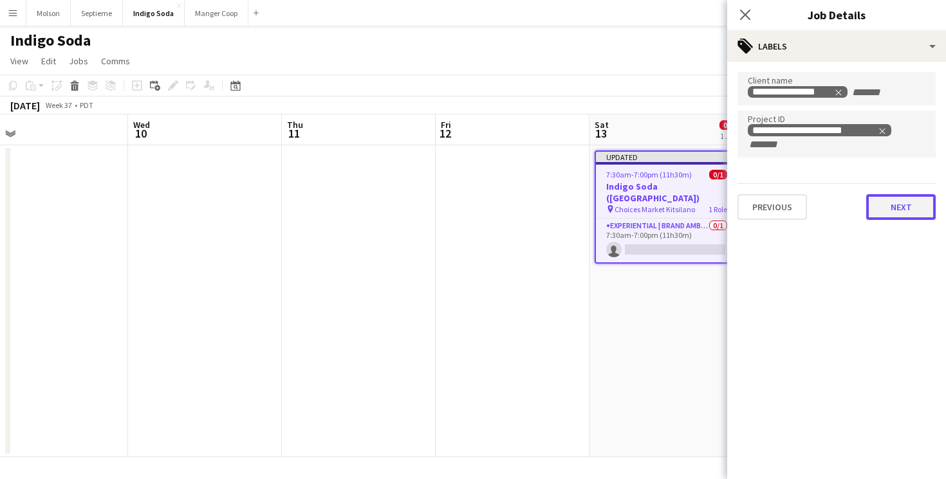
click at [899, 207] on button "Next" at bounding box center [901, 207] width 70 height 26
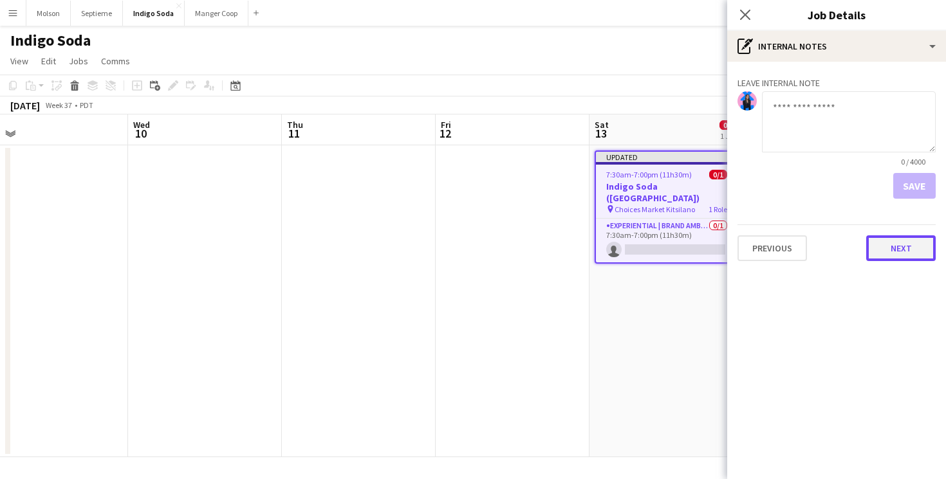
click at [909, 258] on button "Next" at bounding box center [901, 249] width 70 height 26
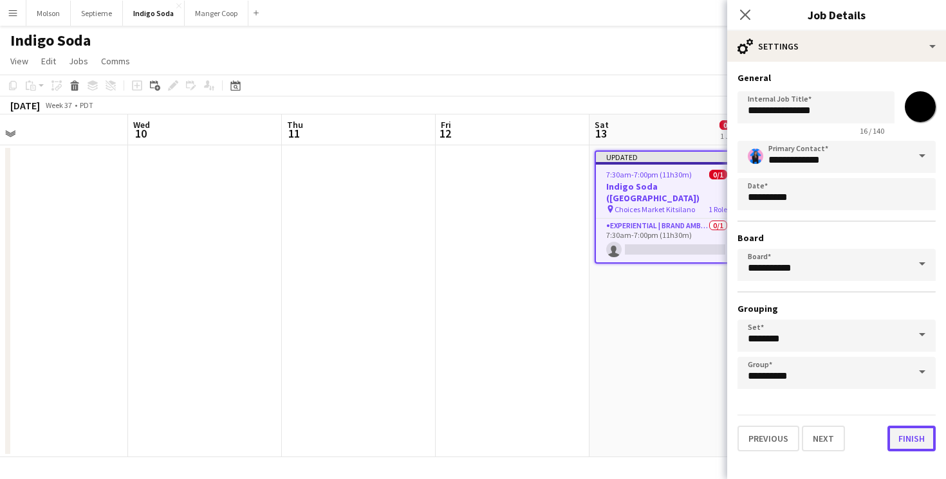
click at [917, 441] on button "Finish" at bounding box center [911, 439] width 48 height 26
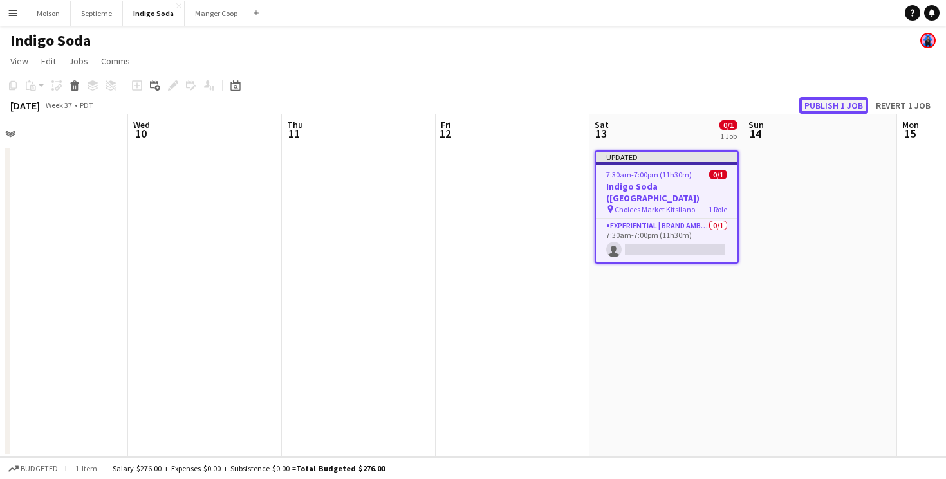
click at [834, 100] on button "Publish 1 job" at bounding box center [833, 105] width 69 height 17
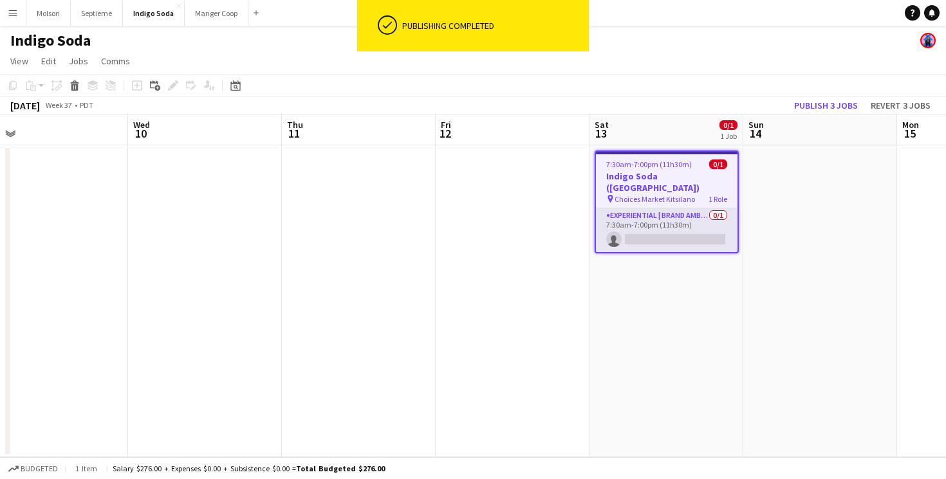
click at [694, 226] on app-card-role "Experiential | Brand Ambassador 0/1 7:30am-7:00pm (11h30m) single-neutral-actio…" at bounding box center [667, 231] width 142 height 44
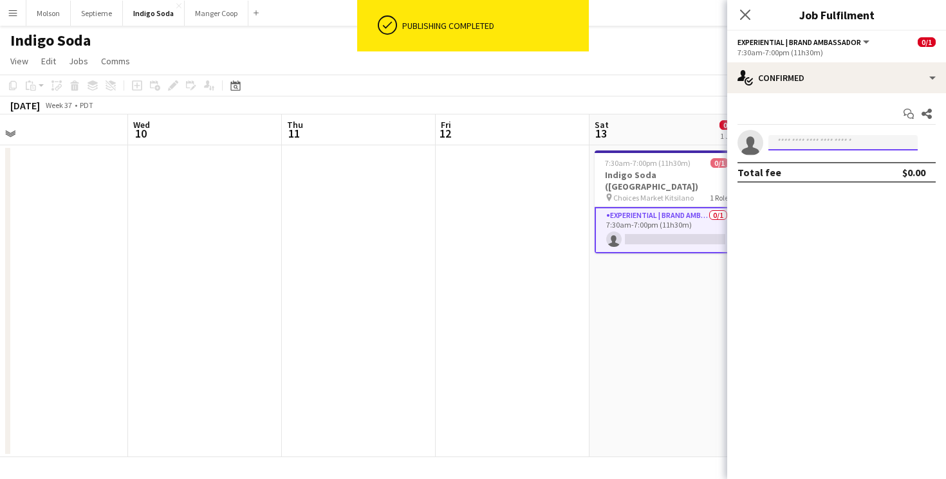
click at [797, 147] on input at bounding box center [842, 142] width 149 height 15
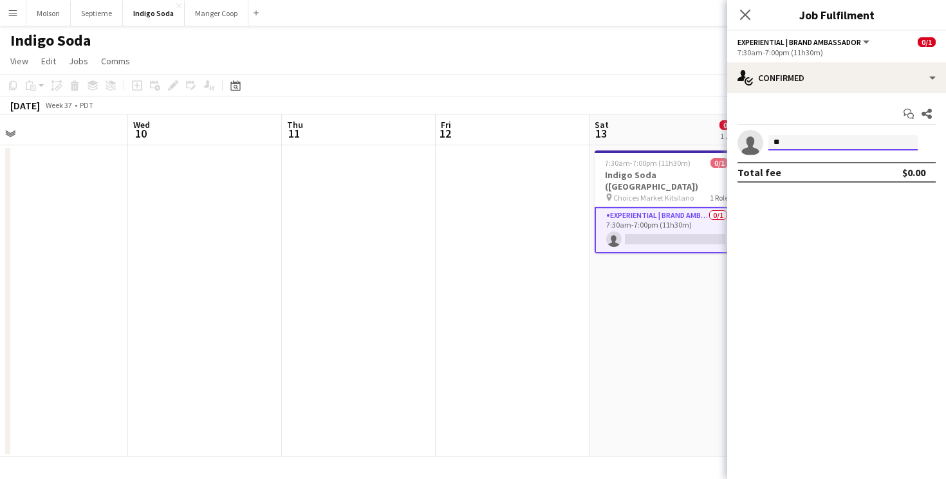
type input "*"
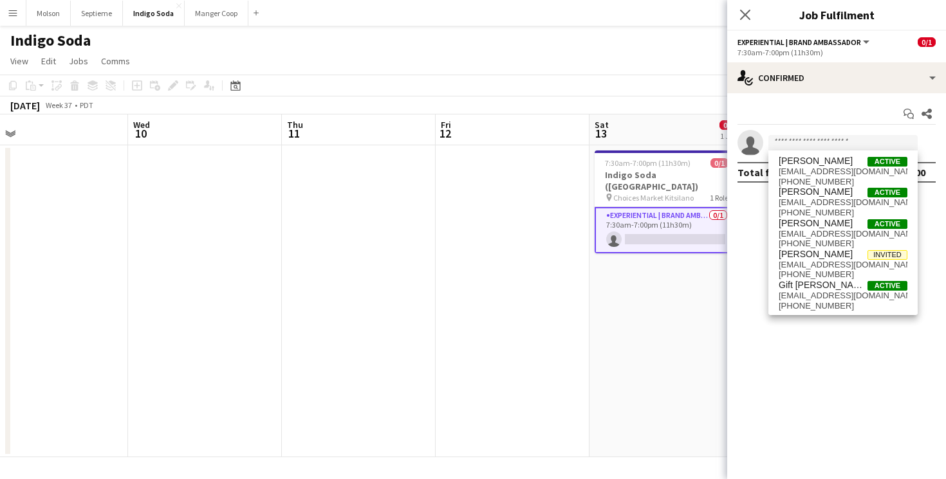
click at [649, 338] on app-date-cell "7:30am-7:00pm (11h30m) 0/1 Indigo Soda ([GEOGRAPHIC_DATA]) pin Choices Market K…" at bounding box center [666, 301] width 154 height 312
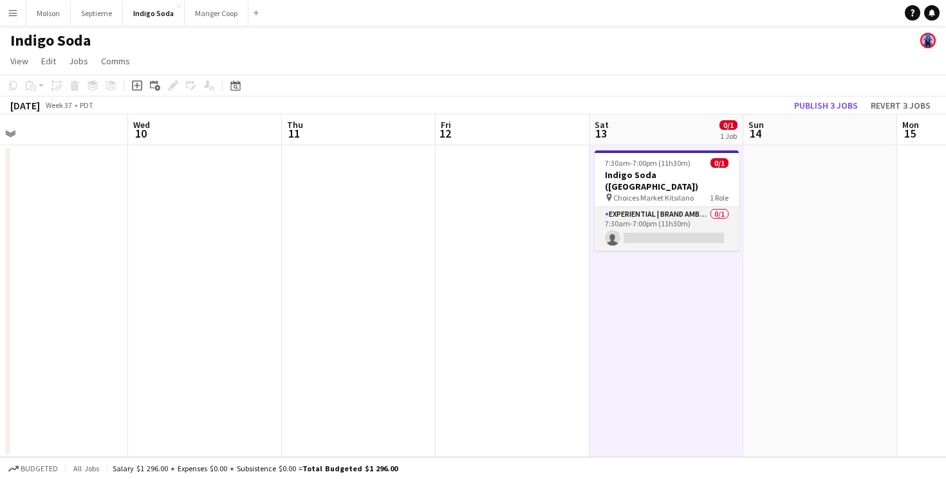
click at [675, 228] on app-card-role "Experiential | Brand Ambassador 0/1 7:30am-7:00pm (11h30m) single-neutral-actio…" at bounding box center [667, 229] width 144 height 44
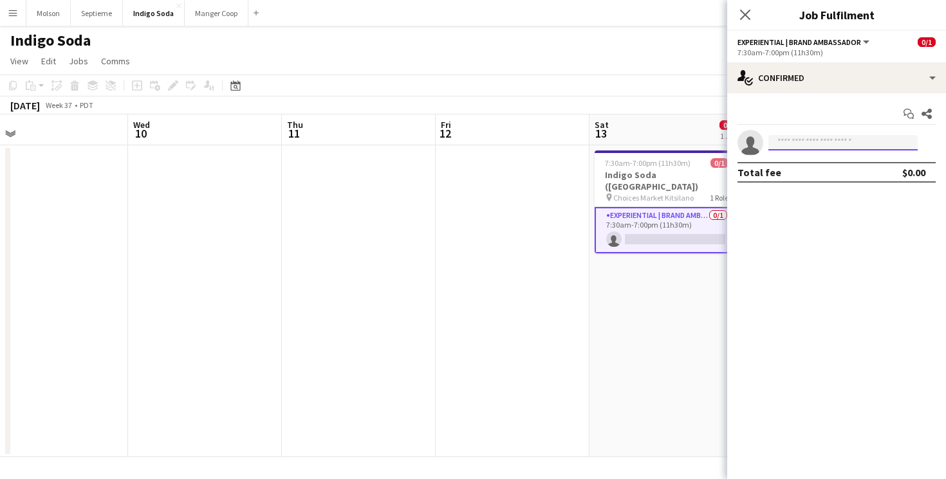
click at [829, 144] on input at bounding box center [842, 142] width 149 height 15
type input "*"
type input "***"
click at [14, 3] on button "Menu" at bounding box center [13, 13] width 26 height 26
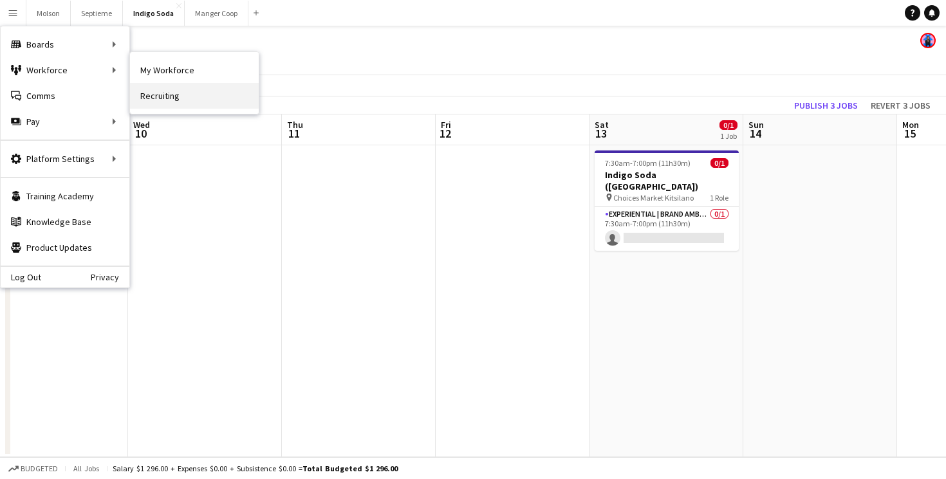
click at [189, 91] on link "Recruiting" at bounding box center [194, 96] width 129 height 26
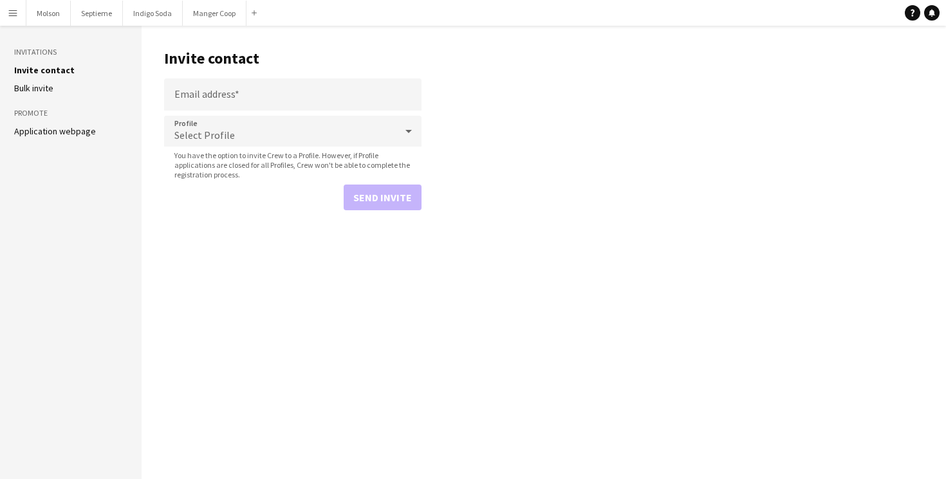
click at [13, 5] on button "Menu" at bounding box center [13, 13] width 26 height 26
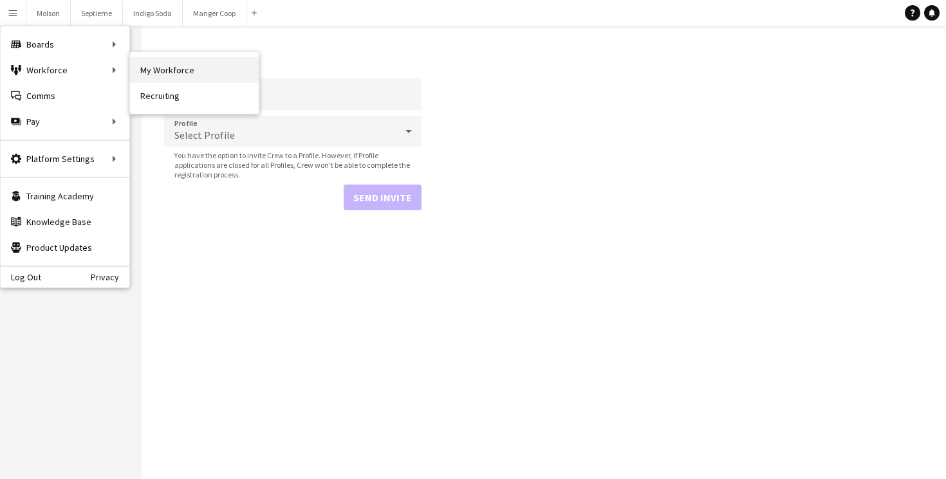
click at [184, 71] on link "My Workforce" at bounding box center [194, 70] width 129 height 26
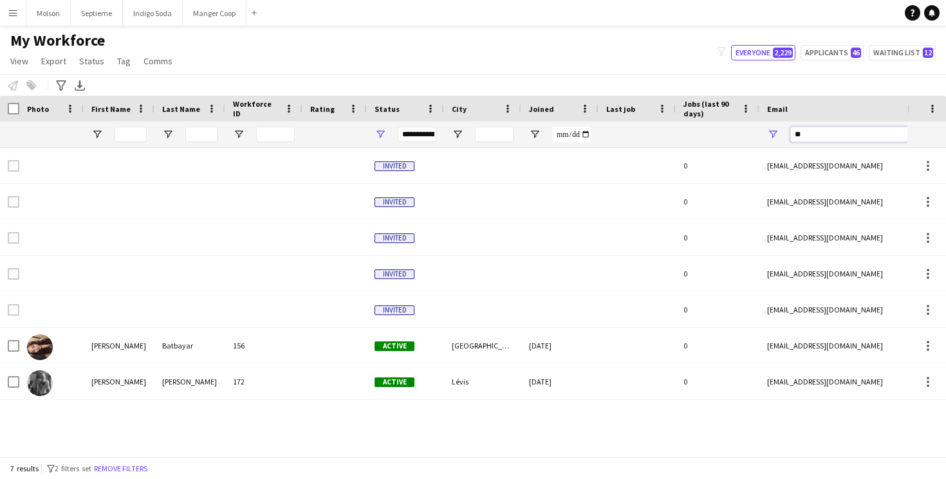
click at [822, 138] on input "**" at bounding box center [899, 134] width 219 height 15
type input "*"
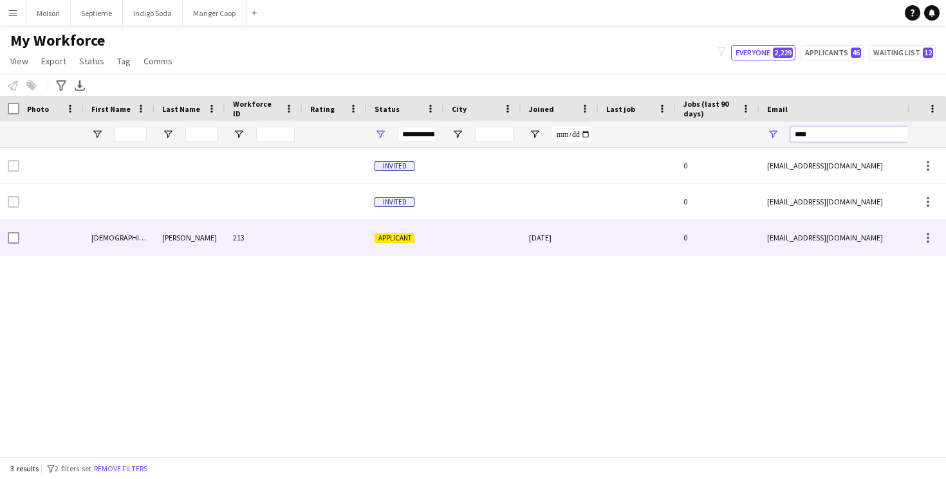
type input "****"
click at [499, 242] on div at bounding box center [482, 237] width 77 height 35
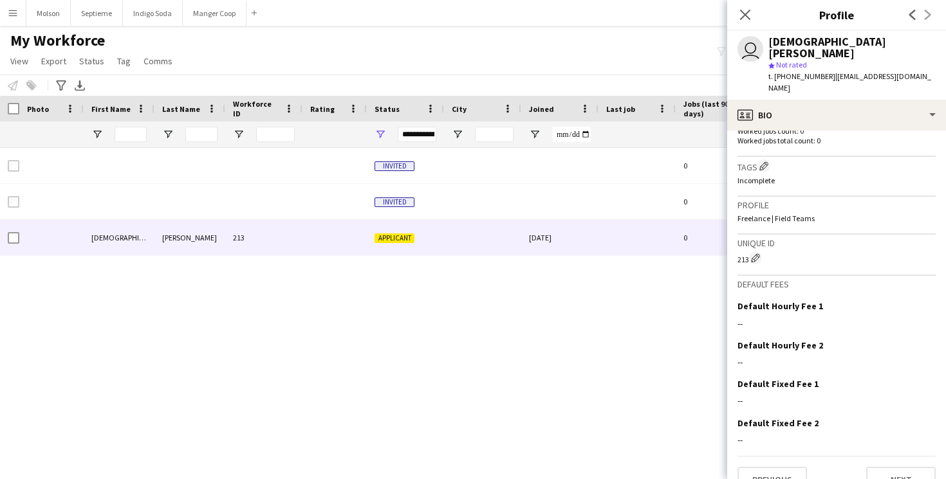
scroll to position [369, 0]
click at [878, 467] on button "Next" at bounding box center [901, 480] width 70 height 26
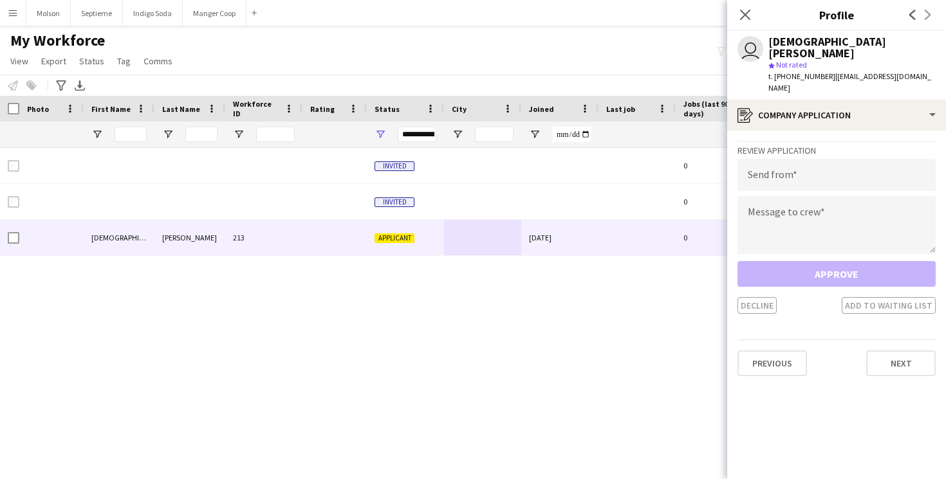
click at [840, 261] on div "Approve Decline Add to waiting list" at bounding box center [836, 287] width 198 height 53
click at [819, 159] on input "email" at bounding box center [836, 175] width 198 height 32
drag, startPoint x: 827, startPoint y: 370, endPoint x: 827, endPoint y: 326, distance: 44.4
click at [827, 370] on app-crew-profile-application "Review Application Send from Message to crew Approve Decline Add to waiting lis…" at bounding box center [836, 305] width 219 height 349
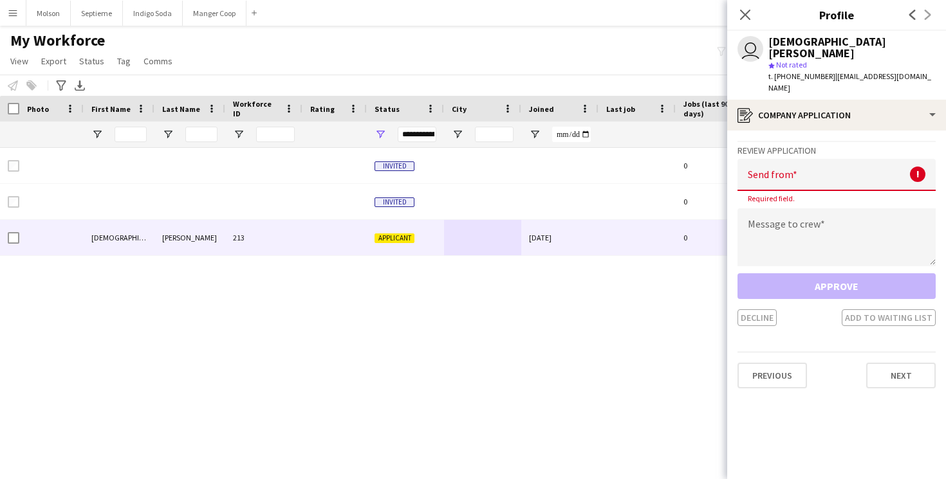
click at [828, 273] on div "Approve Decline Add to waiting list" at bounding box center [836, 299] width 198 height 53
click at [817, 159] on input "email" at bounding box center [836, 175] width 198 height 32
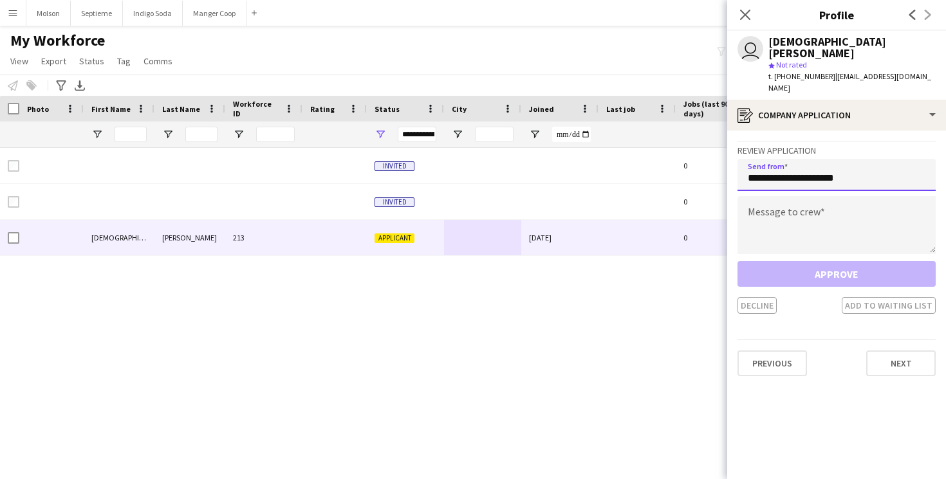
type input "**********"
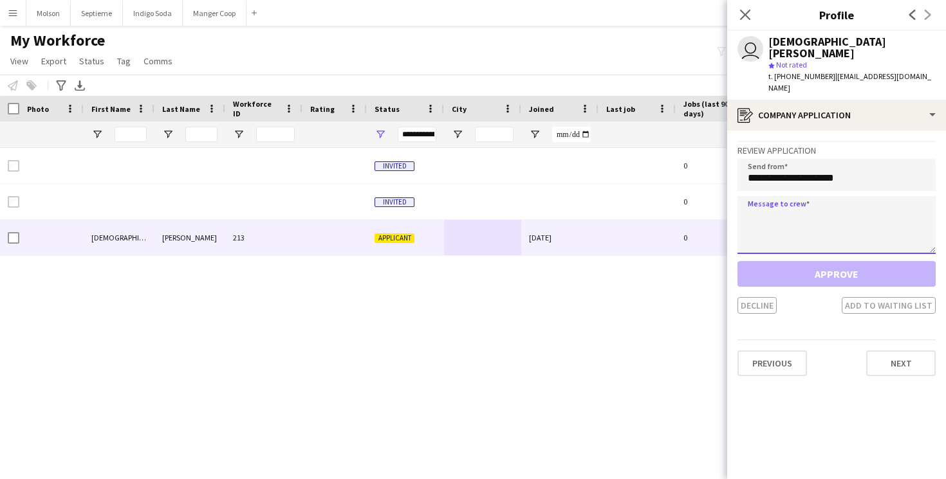
click at [810, 209] on textarea at bounding box center [836, 225] width 198 height 58
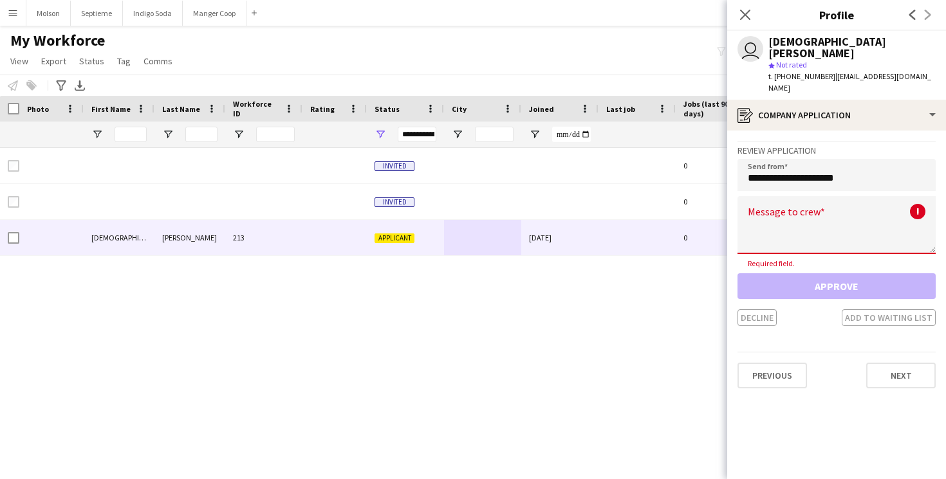
click at [819, 273] on div "Approve Decline Add to waiting list" at bounding box center [836, 299] width 198 height 53
click at [810, 210] on textarea at bounding box center [836, 225] width 198 height 58
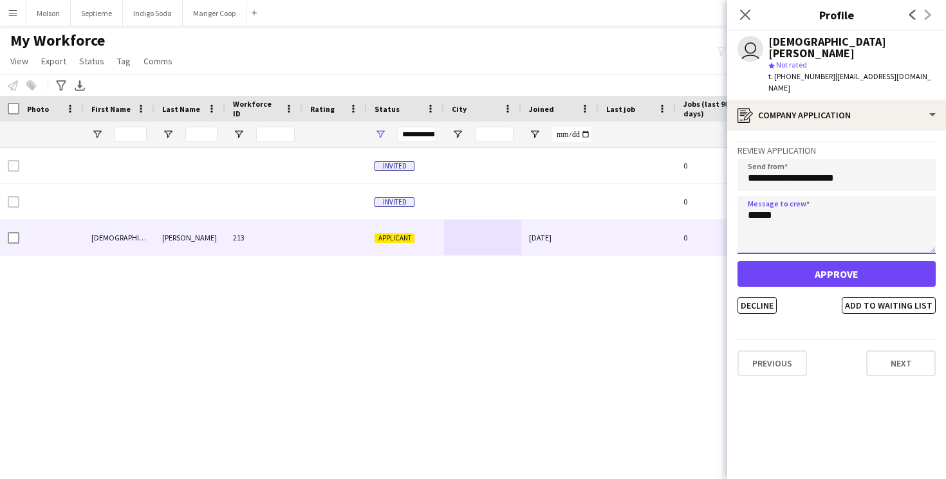
type textarea "******"
click at [804, 305] on app-crew-profile-application "**********" at bounding box center [836, 305] width 219 height 349
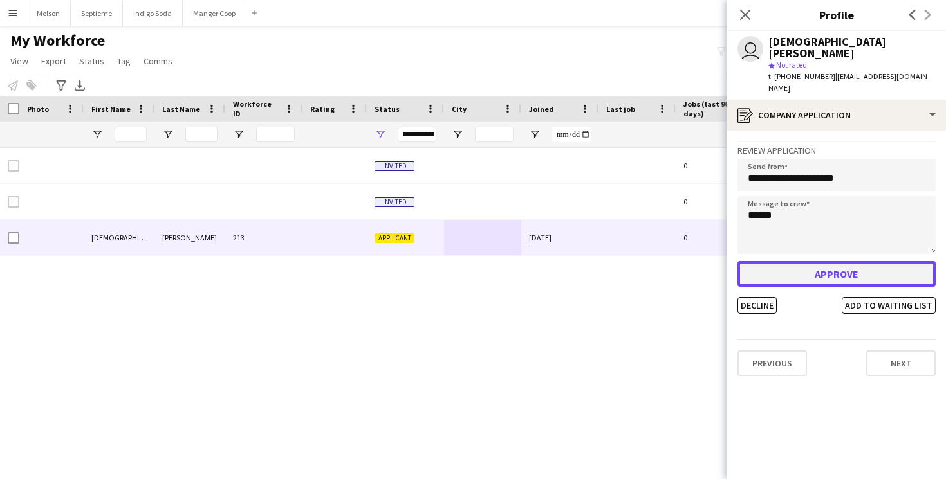
click at [839, 261] on button "Approve" at bounding box center [836, 274] width 198 height 26
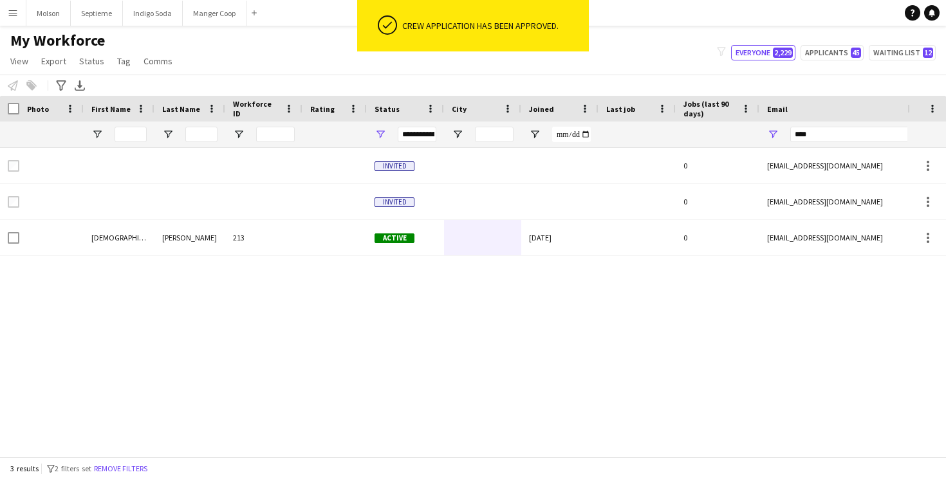
click at [22, 15] on button "Menu" at bounding box center [13, 13] width 26 height 26
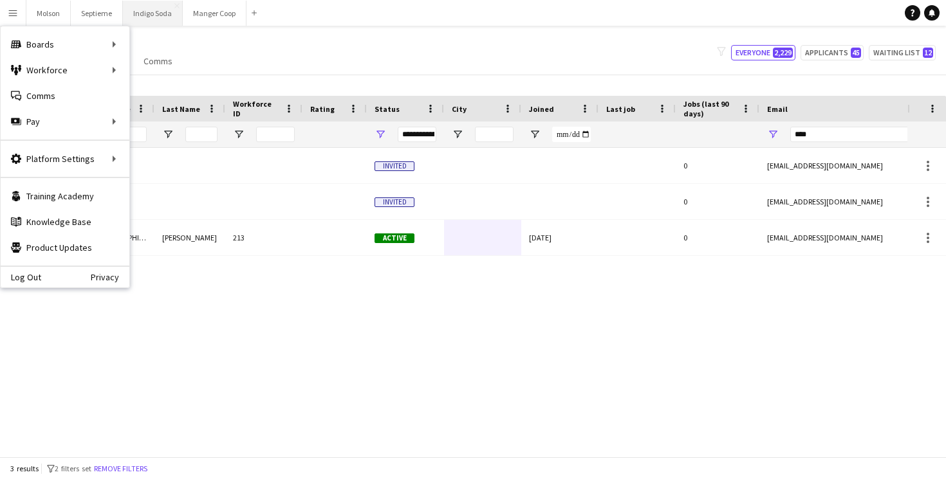
click at [153, 10] on button "Indigo Soda Close" at bounding box center [153, 13] width 60 height 25
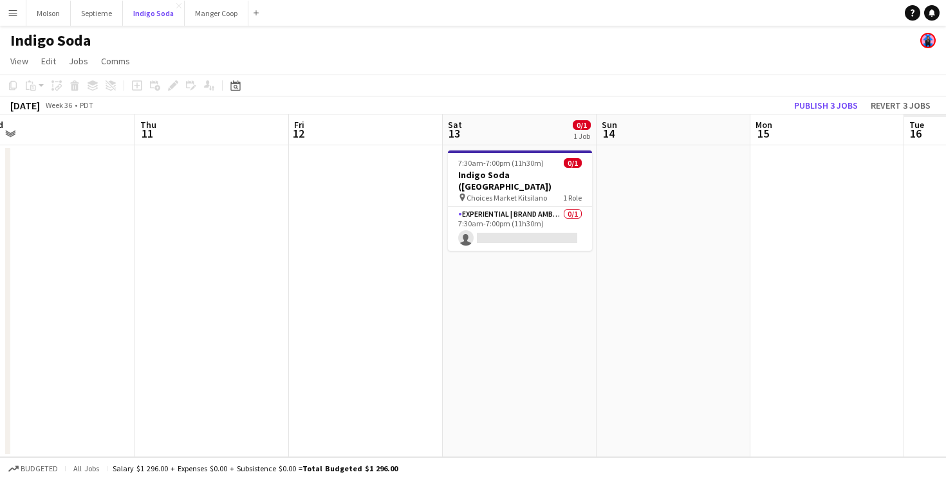
scroll to position [0, 369]
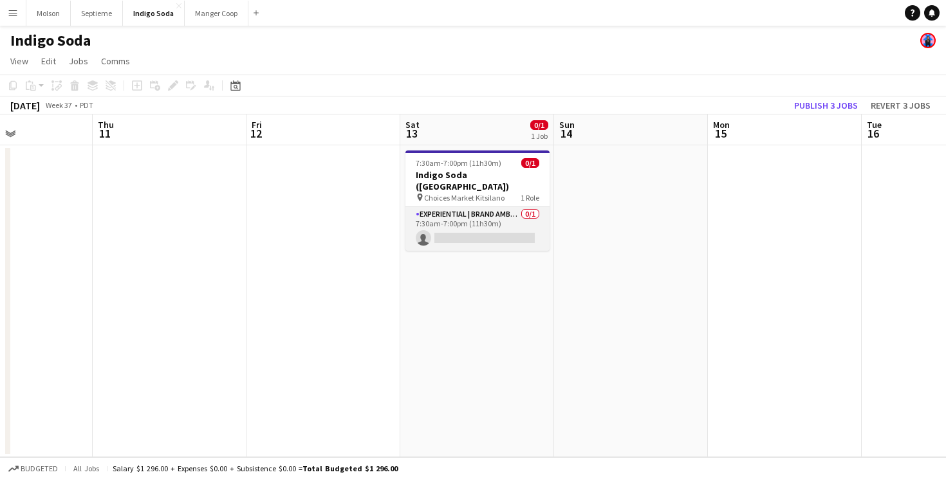
click at [483, 223] on app-card-role "Experiential | Brand Ambassador 0/1 7:30am-7:00pm (11h30m) single-neutral-actio…" at bounding box center [477, 229] width 144 height 44
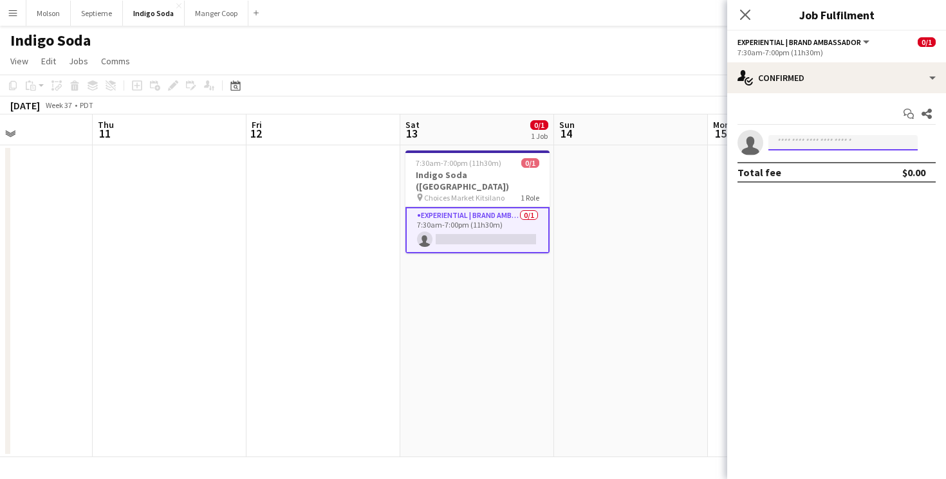
click at [819, 142] on input at bounding box center [842, 142] width 149 height 15
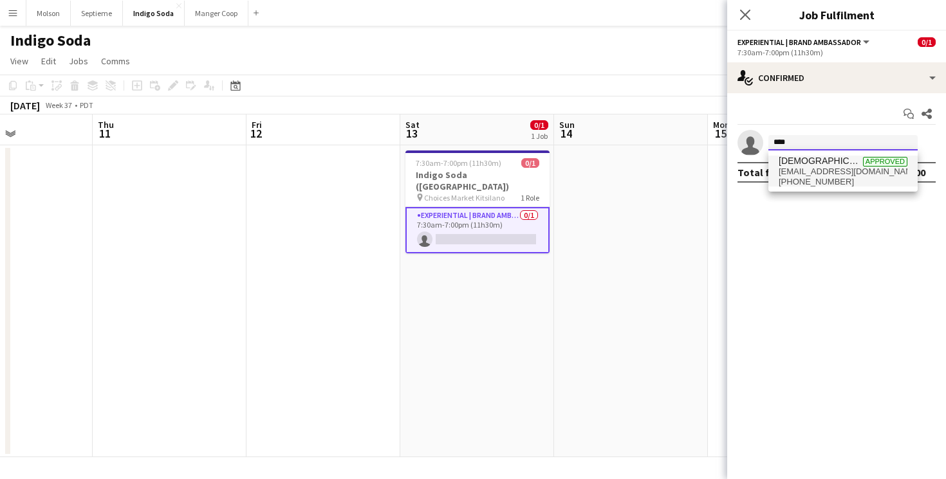
type input "****"
click at [832, 171] on span "[EMAIL_ADDRESS][DOMAIN_NAME]" at bounding box center [843, 172] width 129 height 10
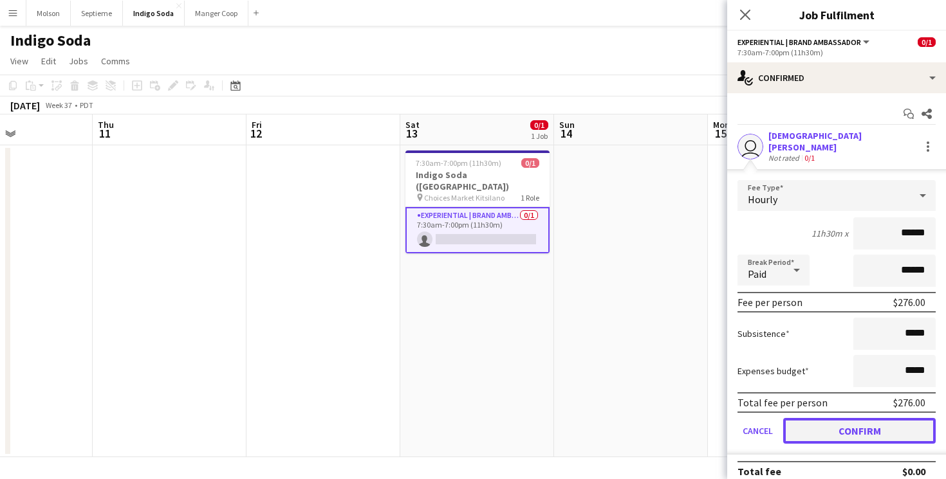
click at [867, 431] on button "Confirm" at bounding box center [859, 431] width 153 height 26
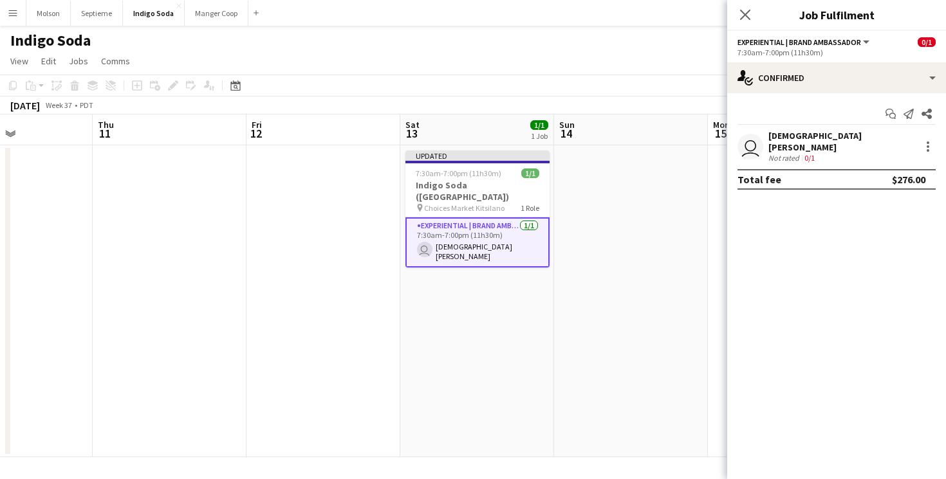
click at [526, 284] on app-date-cell "Updated 7:30am-7:00pm (11h30m) 1/1 Indigo Soda ([GEOGRAPHIC_DATA]) pin Choices …" at bounding box center [477, 301] width 154 height 312
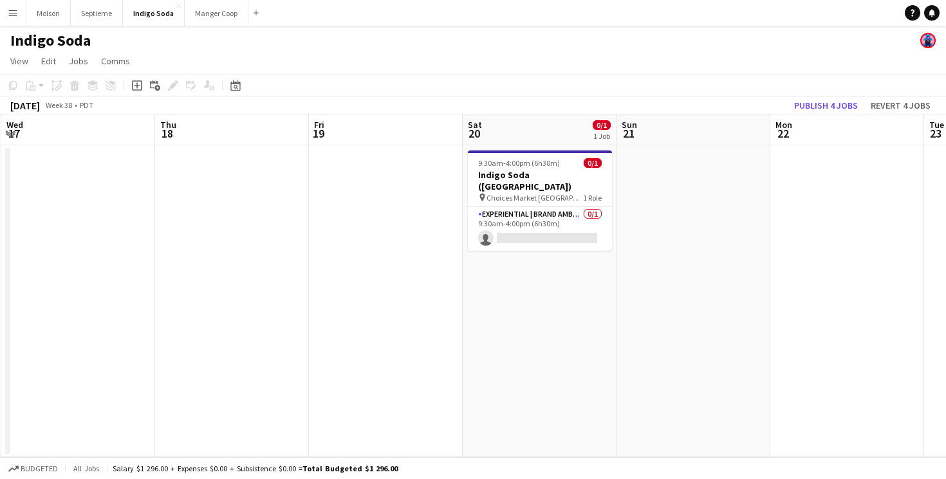
scroll to position [0, 487]
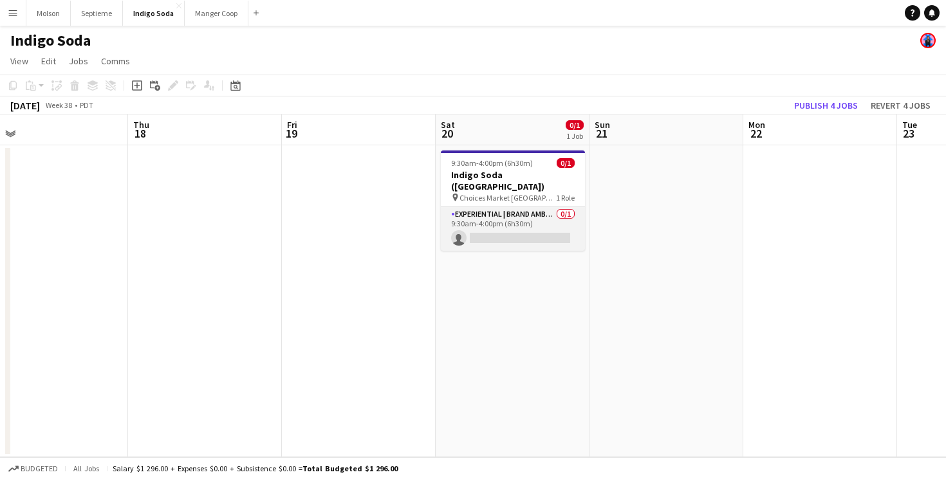
click at [533, 225] on app-card-role "Experiential | Brand Ambassador 0/1 9:30am-4:00pm (6h30m) single-neutral-actions" at bounding box center [513, 229] width 144 height 44
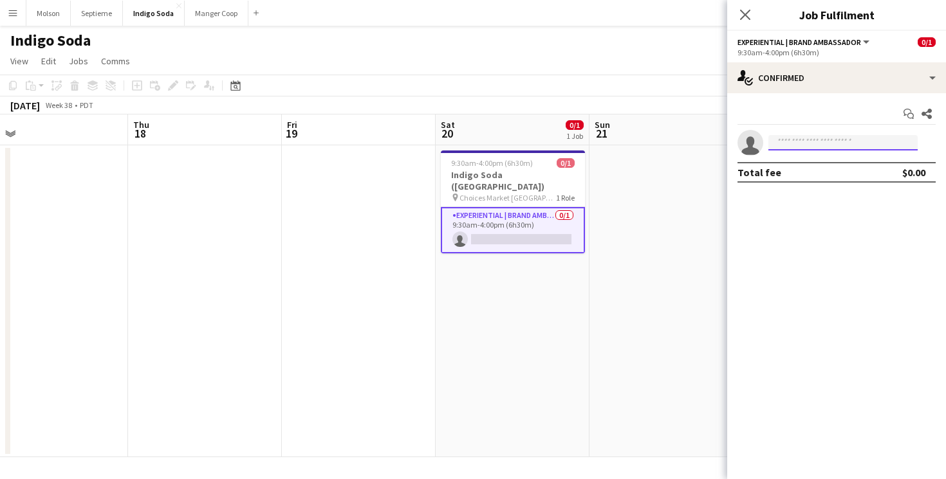
click at [810, 144] on input at bounding box center [842, 142] width 149 height 15
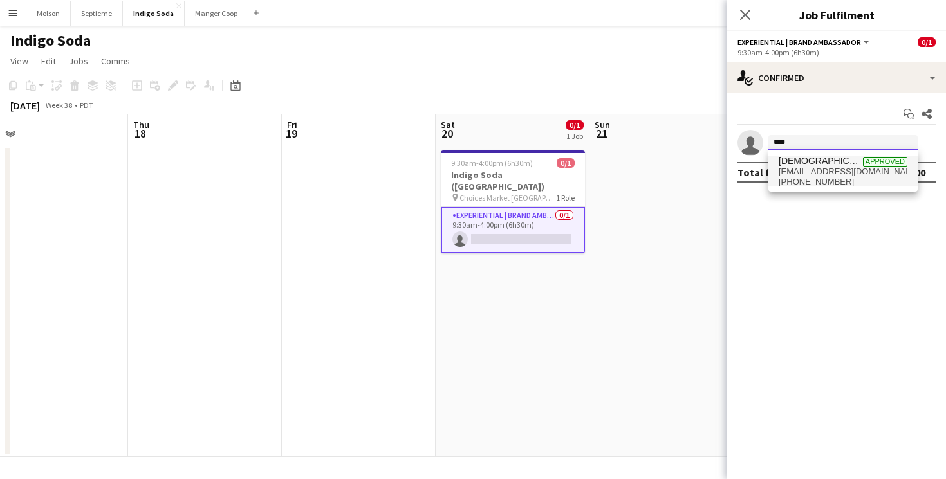
type input "****"
click at [839, 165] on span "[DEMOGRAPHIC_DATA][PERSON_NAME]" at bounding box center [821, 161] width 84 height 11
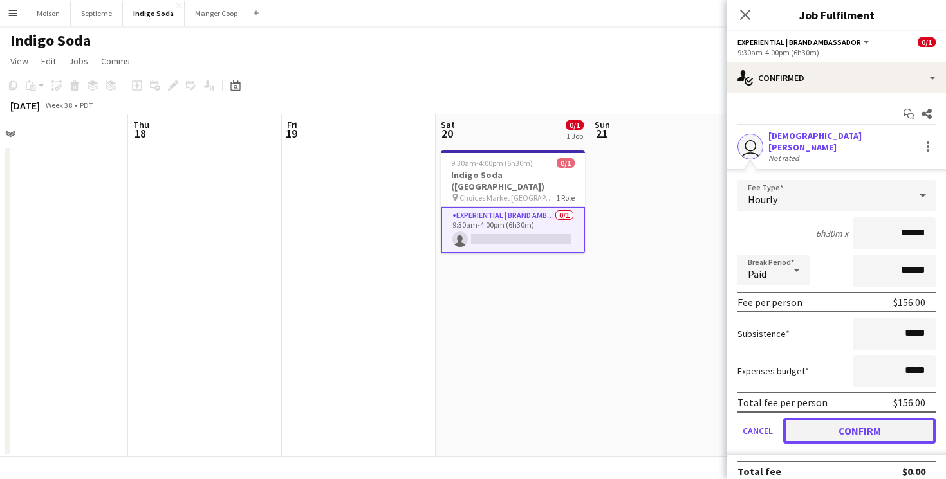
click at [844, 418] on button "Confirm" at bounding box center [859, 431] width 153 height 26
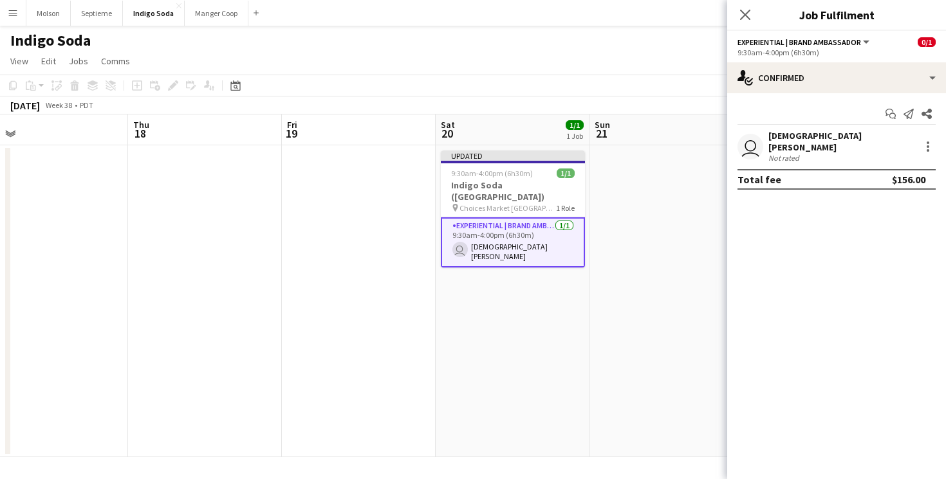
click at [596, 297] on app-date-cell at bounding box center [666, 301] width 154 height 312
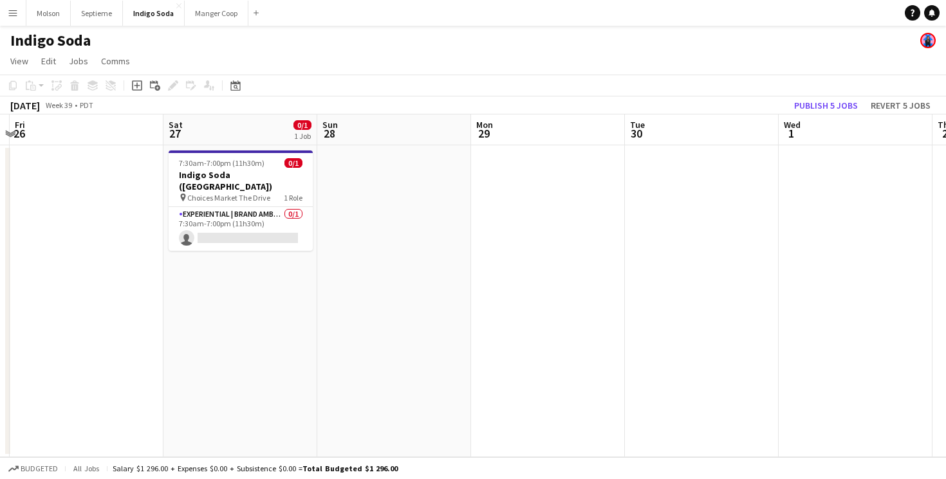
scroll to position [0, 388]
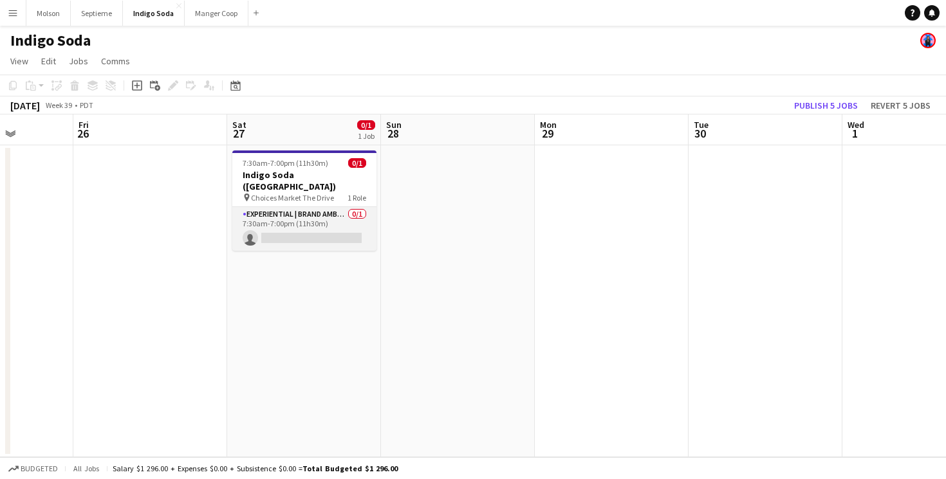
click at [277, 225] on app-card-role "Experiential | Brand Ambassador 0/1 7:30am-7:00pm (11h30m) single-neutral-actio…" at bounding box center [304, 229] width 144 height 44
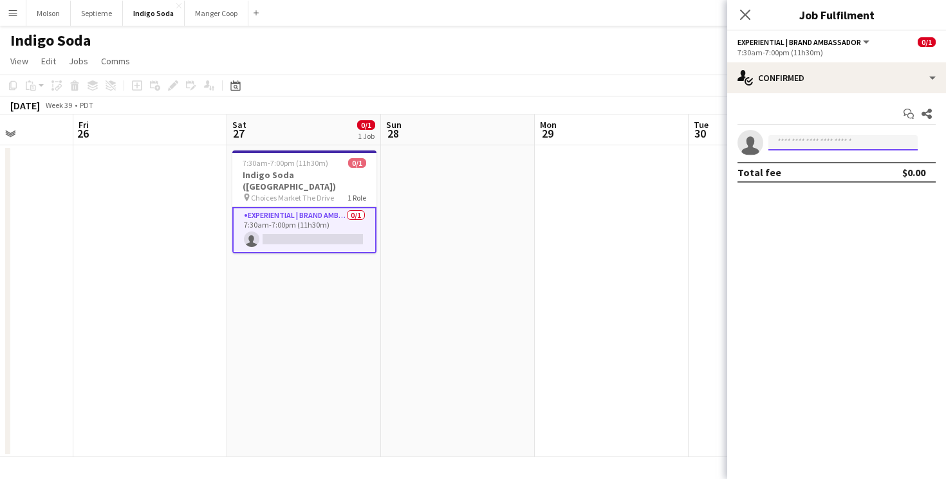
click at [838, 143] on input at bounding box center [842, 142] width 149 height 15
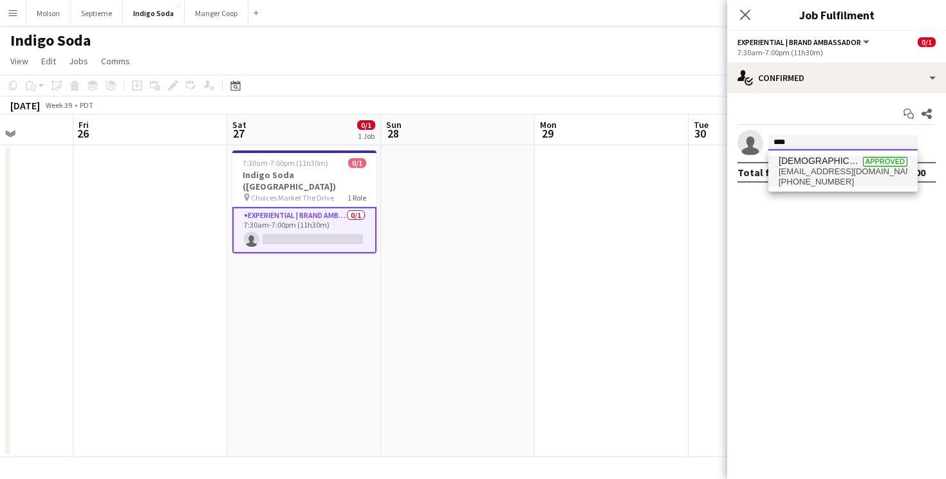
type input "****"
click at [828, 171] on span "[EMAIL_ADDRESS][DOMAIN_NAME]" at bounding box center [843, 172] width 129 height 10
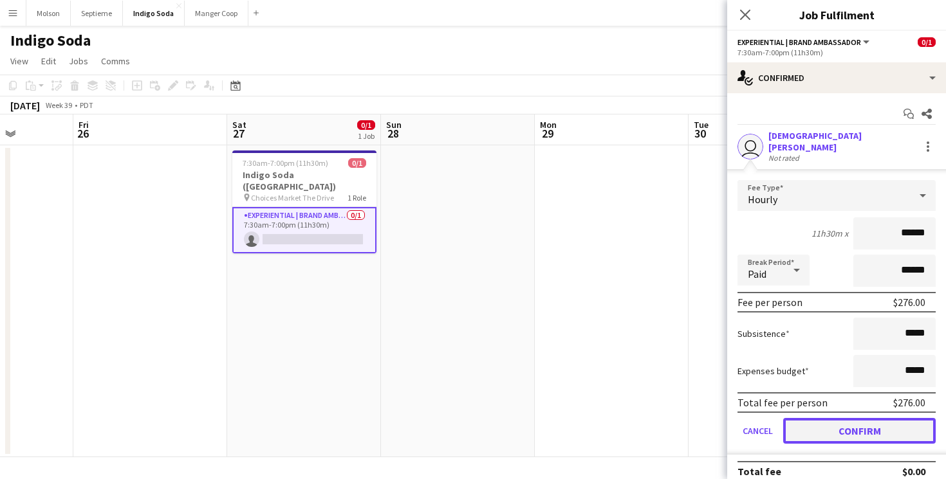
click at [858, 427] on button "Confirm" at bounding box center [859, 431] width 153 height 26
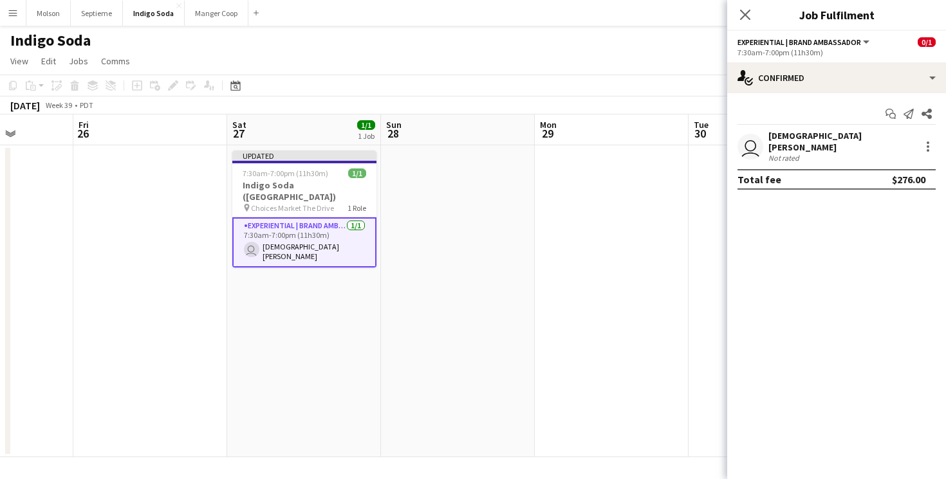
click at [545, 228] on app-date-cell at bounding box center [612, 301] width 154 height 312
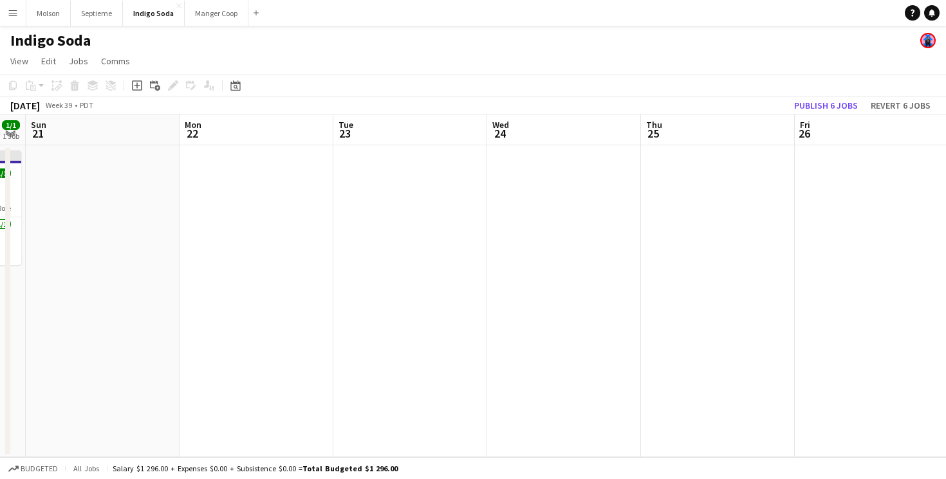
scroll to position [0, 402]
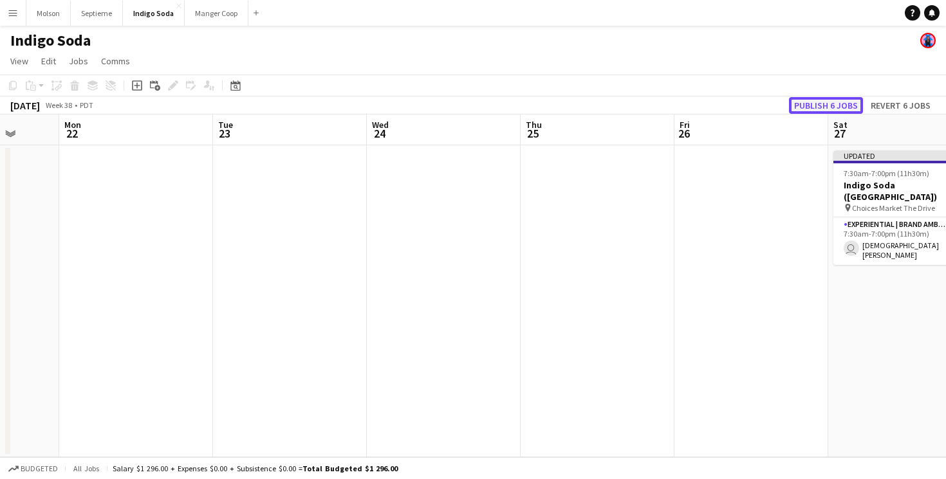
click at [820, 104] on button "Publish 6 jobs" at bounding box center [826, 105] width 74 height 17
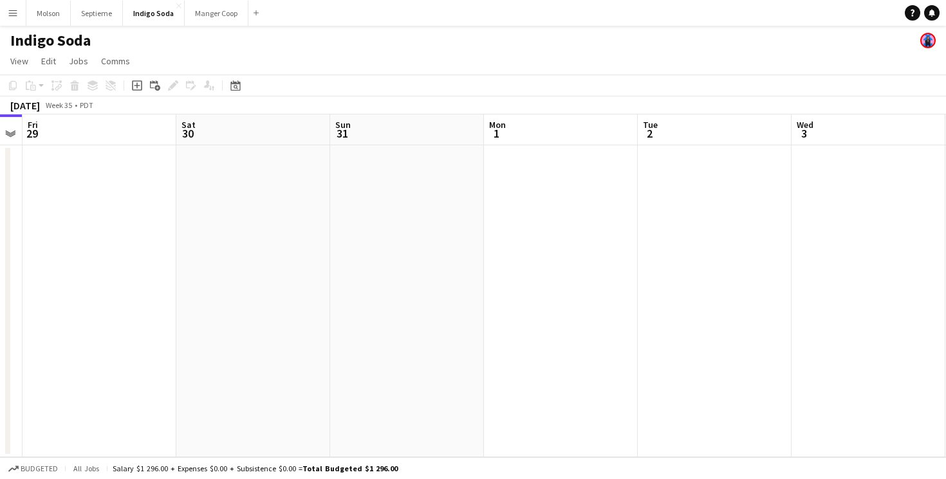
scroll to position [0, 325]
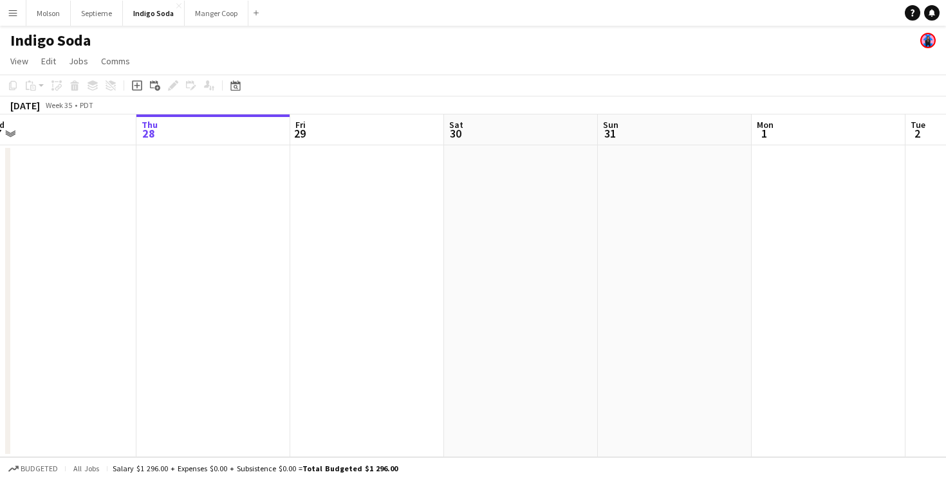
click at [12, 13] on app-icon "Menu" at bounding box center [13, 13] width 10 height 10
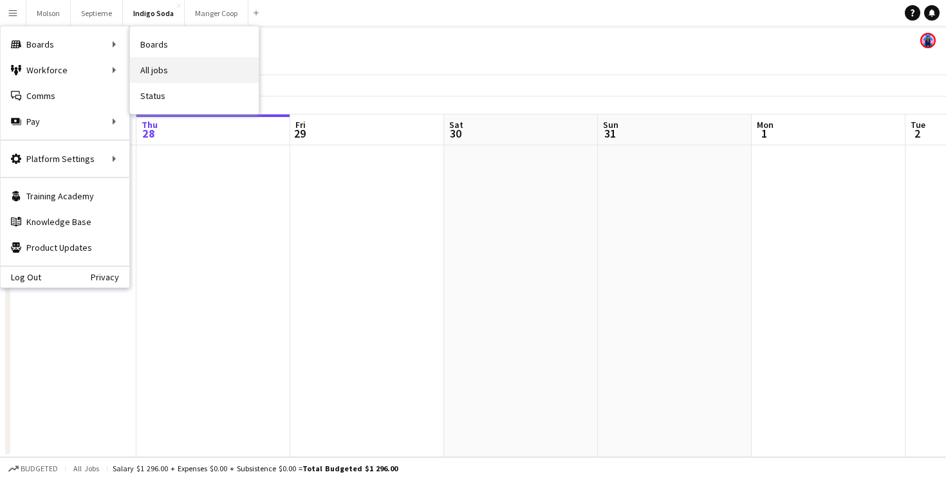
click at [187, 62] on link "All jobs" at bounding box center [194, 70] width 129 height 26
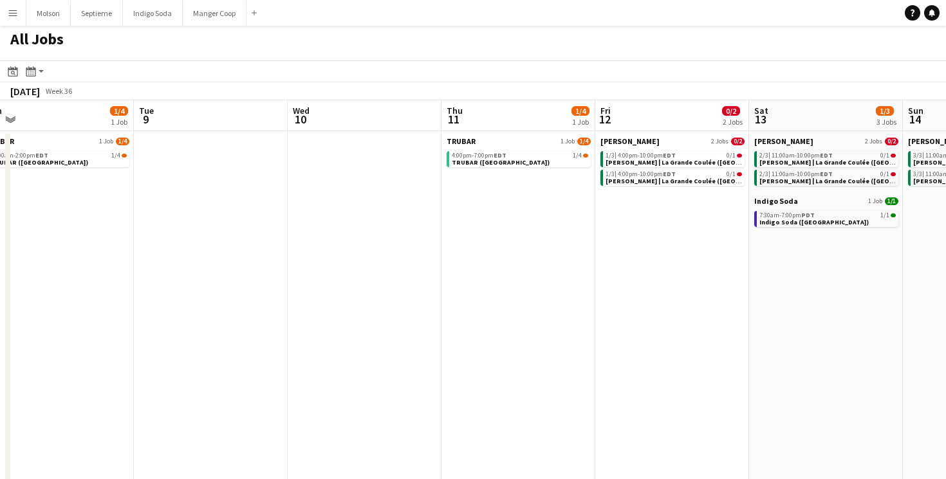
scroll to position [0, 338]
